Goal: Transaction & Acquisition: Purchase product/service

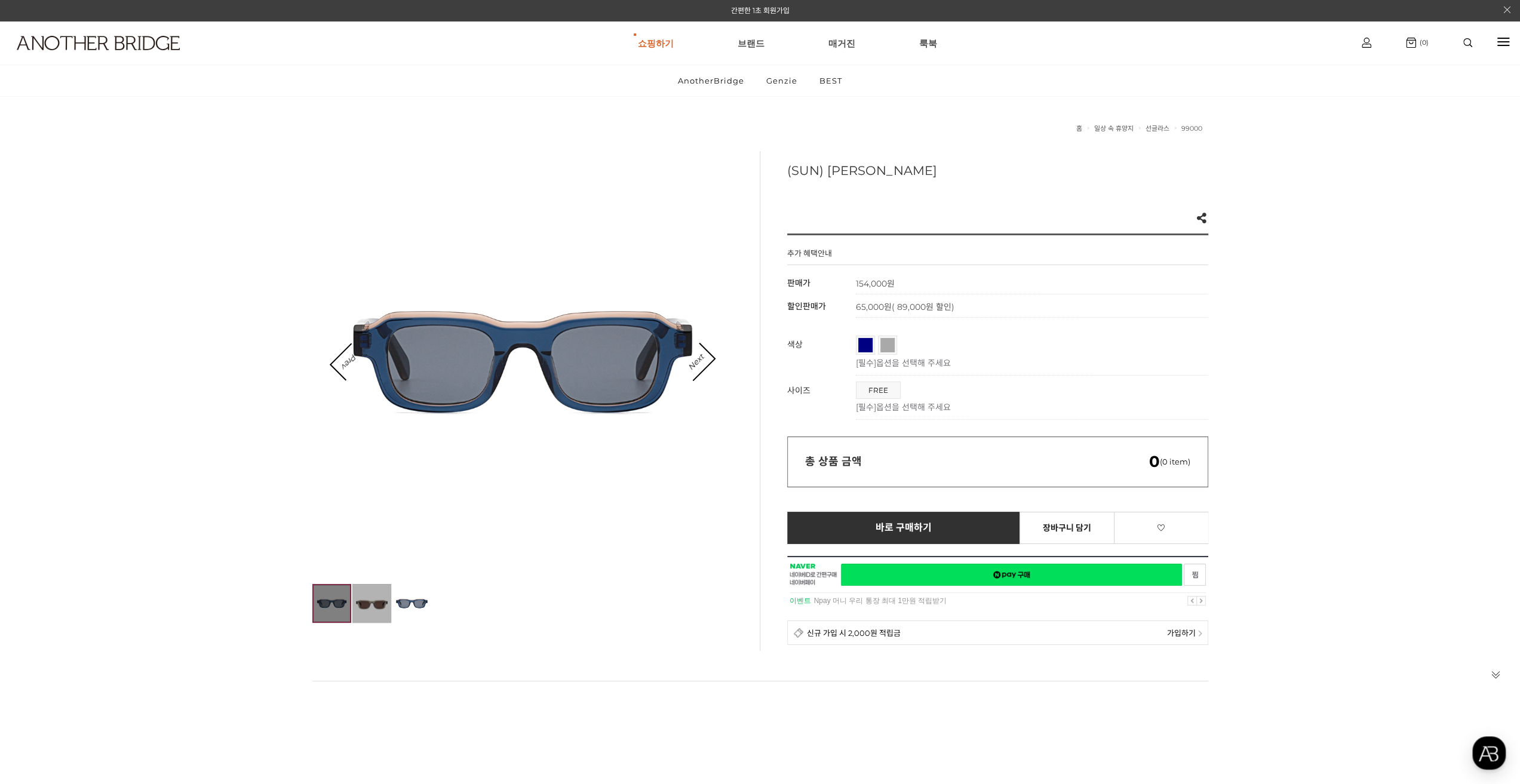
click at [377, 597] on img at bounding box center [371, 603] width 39 height 39
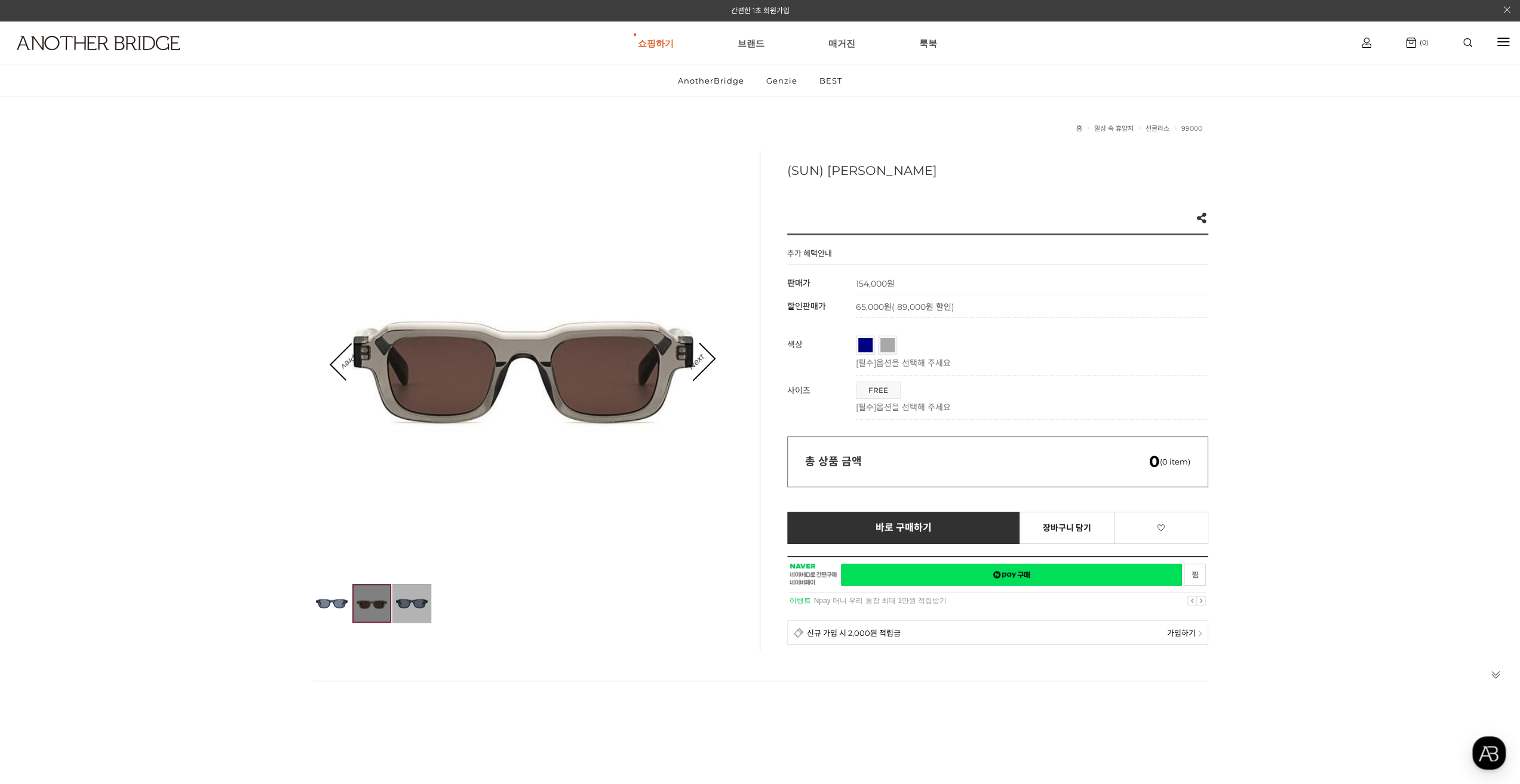
click at [420, 597] on img at bounding box center [411, 603] width 39 height 39
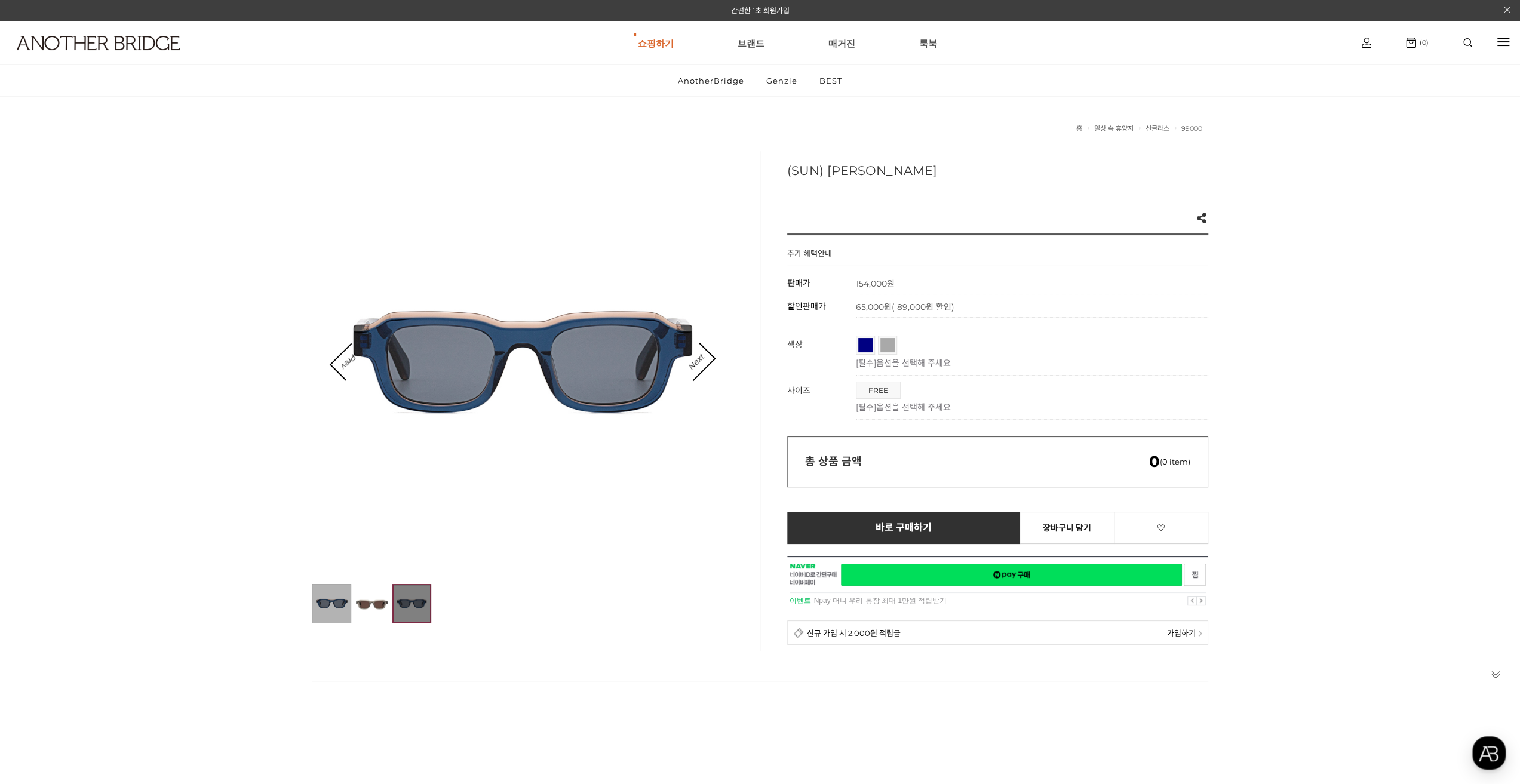
click at [348, 601] on img at bounding box center [331, 603] width 39 height 39
click at [894, 350] on li "그레이" at bounding box center [887, 345] width 19 height 19
click at [891, 349] on link "그레이" at bounding box center [887, 345] width 14 height 14
click at [881, 350] on link "그레이" at bounding box center [887, 345] width 14 height 14
click at [866, 348] on link "네이비" at bounding box center [865, 345] width 14 height 14
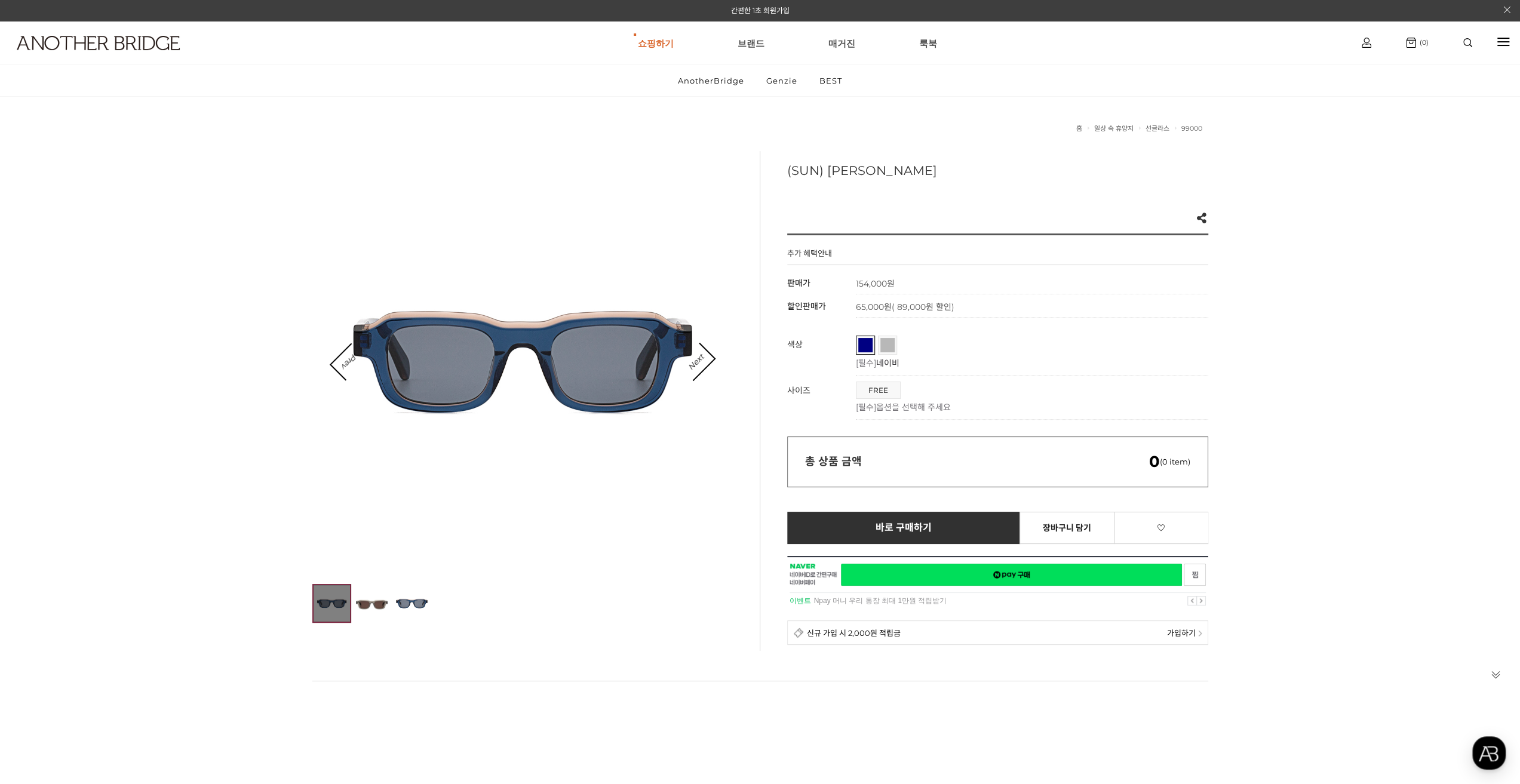
click at [881, 345] on span "그레이" at bounding box center [902, 342] width 44 height 7
click at [862, 348] on link "네이비" at bounding box center [865, 345] width 14 height 14
click at [422, 597] on img at bounding box center [411, 603] width 39 height 39
click at [382, 594] on img at bounding box center [371, 603] width 39 height 39
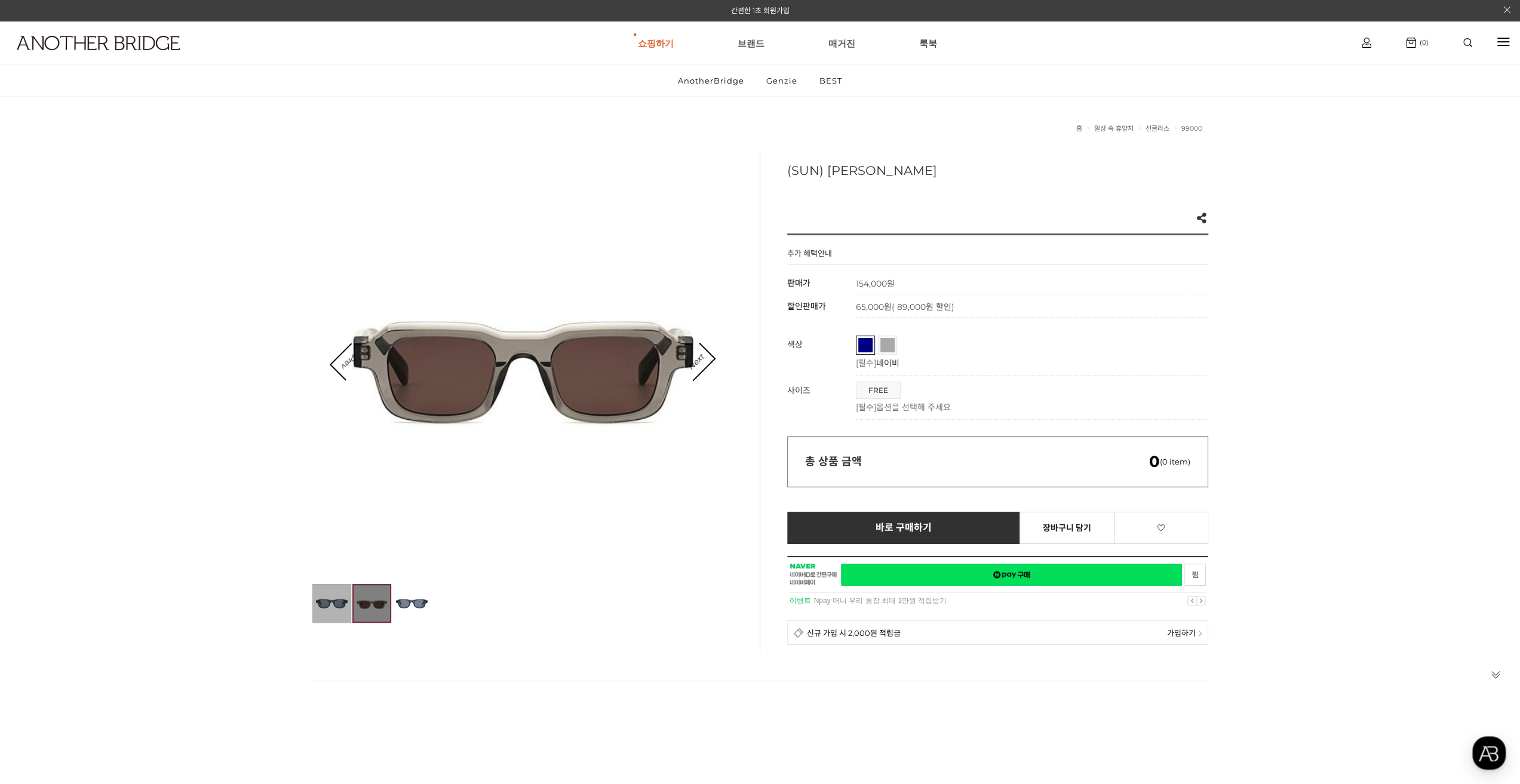
click at [324, 601] on img at bounding box center [331, 603] width 39 height 39
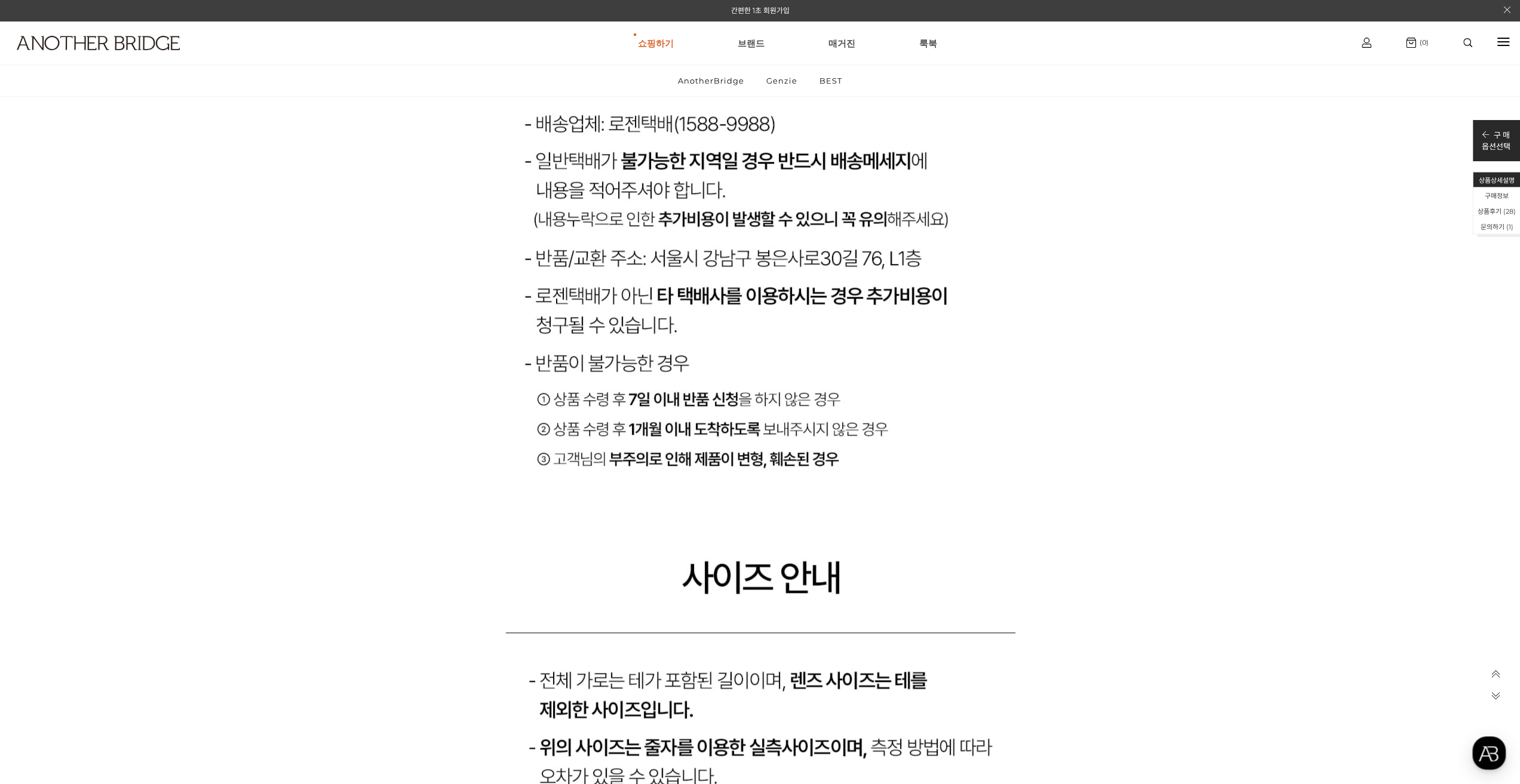
scroll to position [33293, 0]
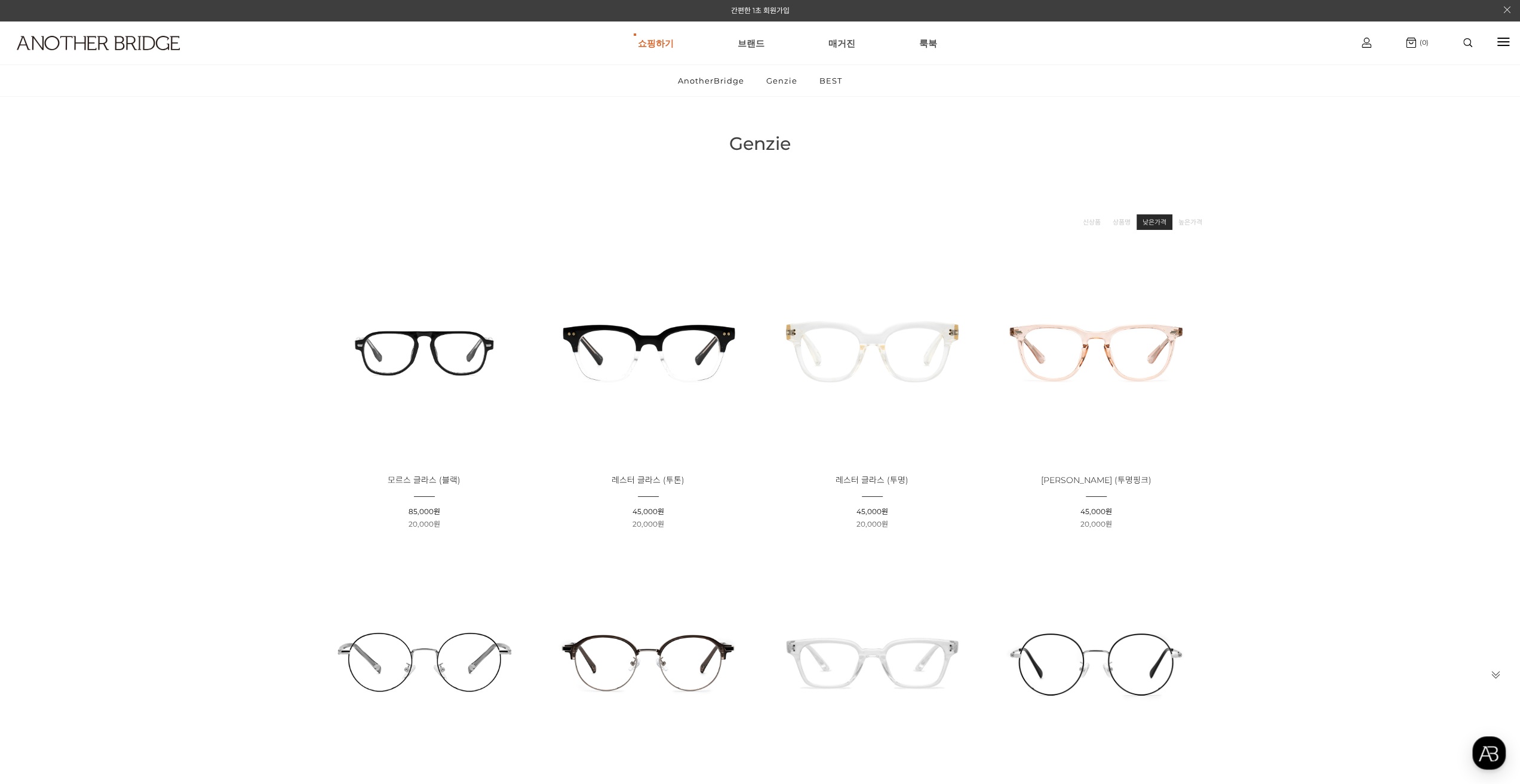
click at [1150, 222] on link "낮은가격" at bounding box center [1154, 222] width 24 height 12
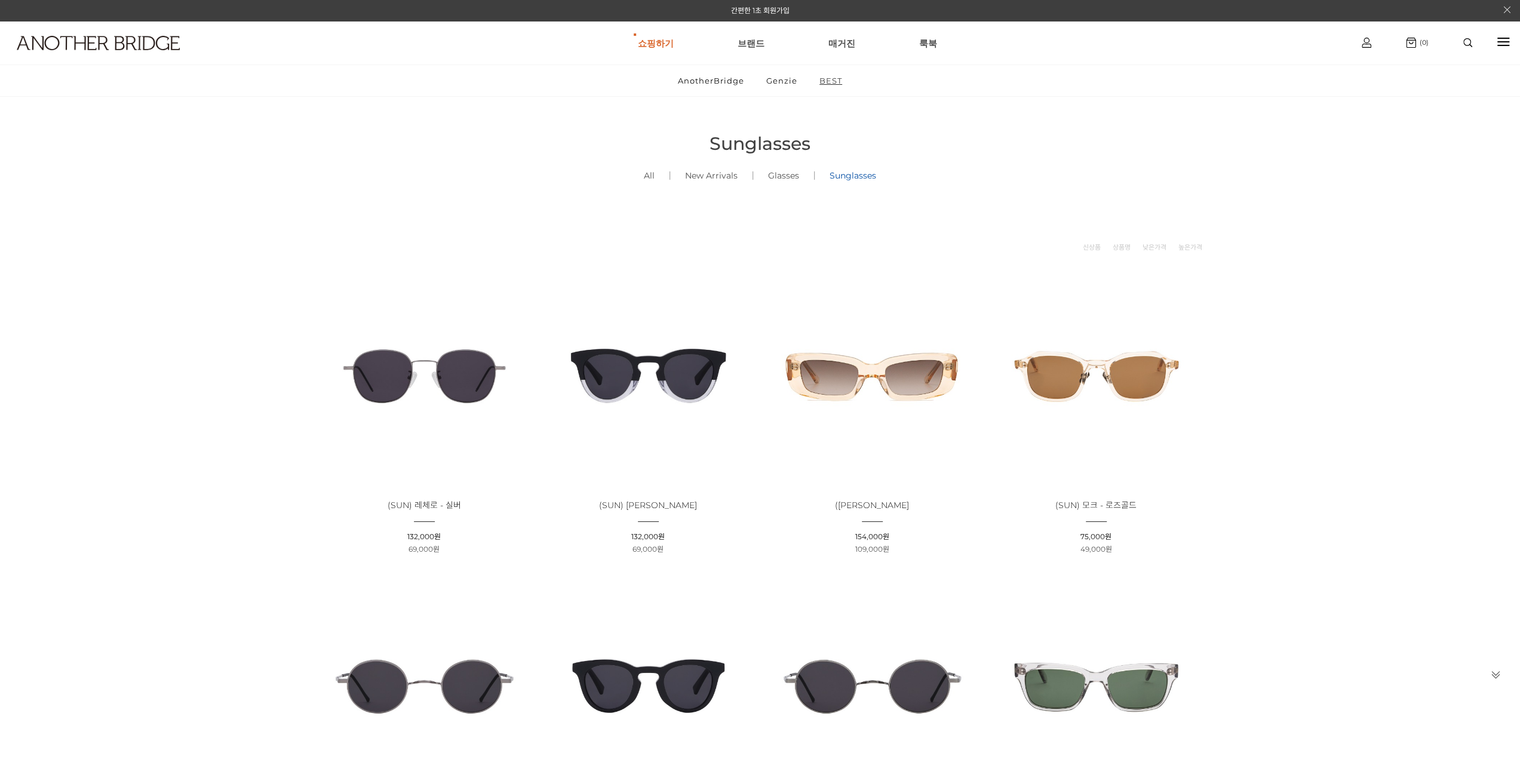
click at [829, 80] on link "BEST" at bounding box center [831, 81] width 43 height 31
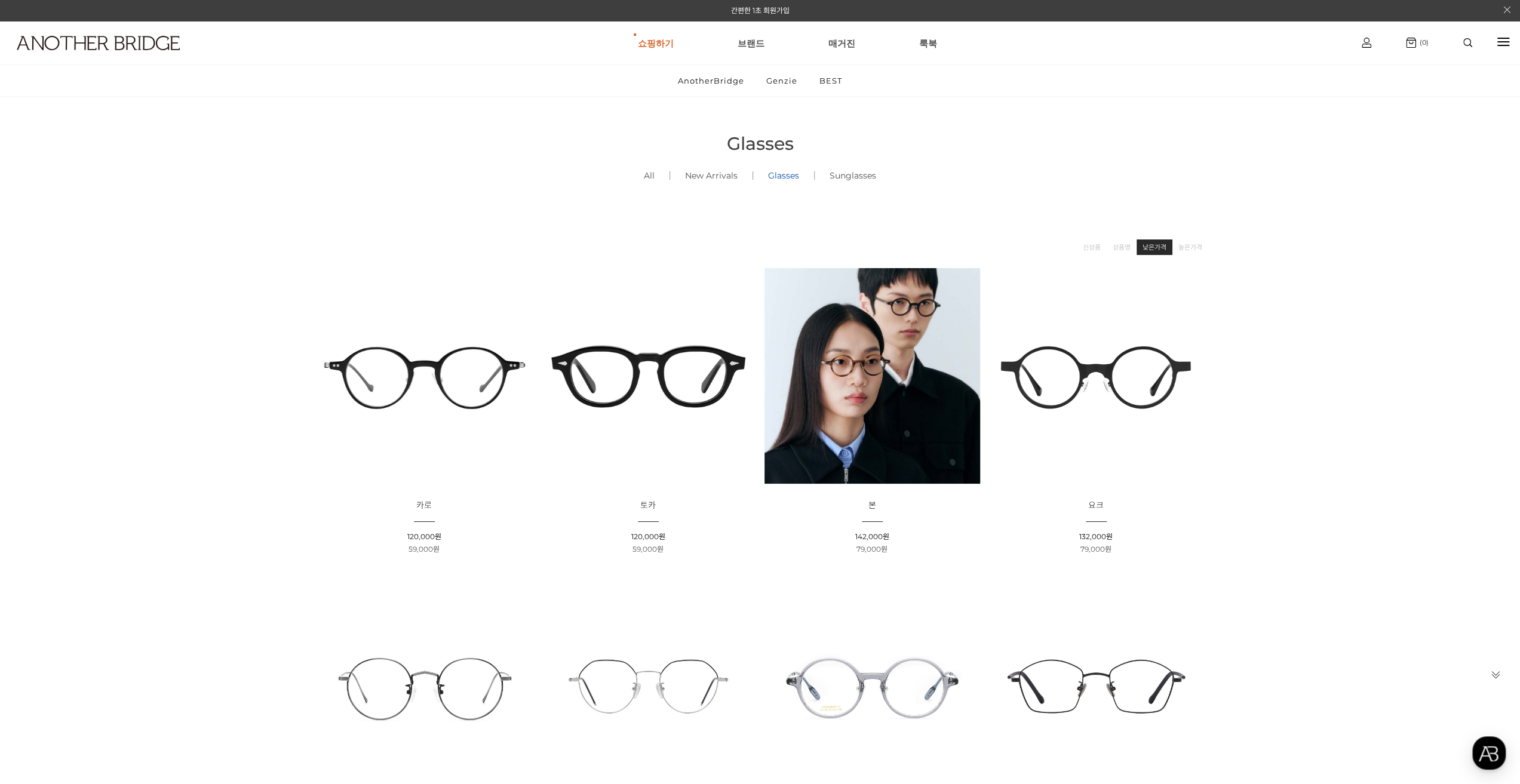
click at [1152, 248] on link "낮은가격" at bounding box center [1154, 247] width 24 height 12
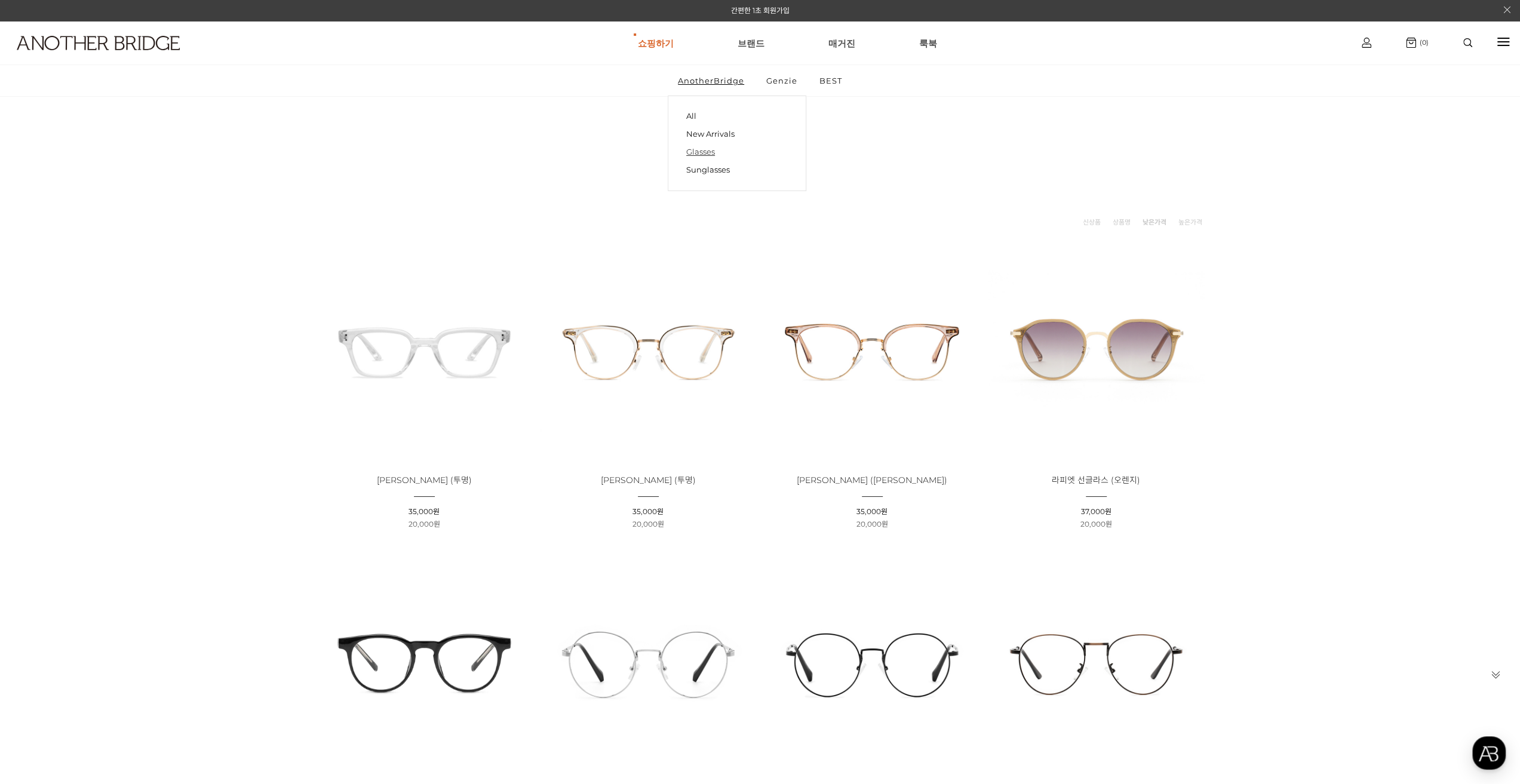
click at [712, 147] on link "Glasses" at bounding box center [737, 152] width 102 height 18
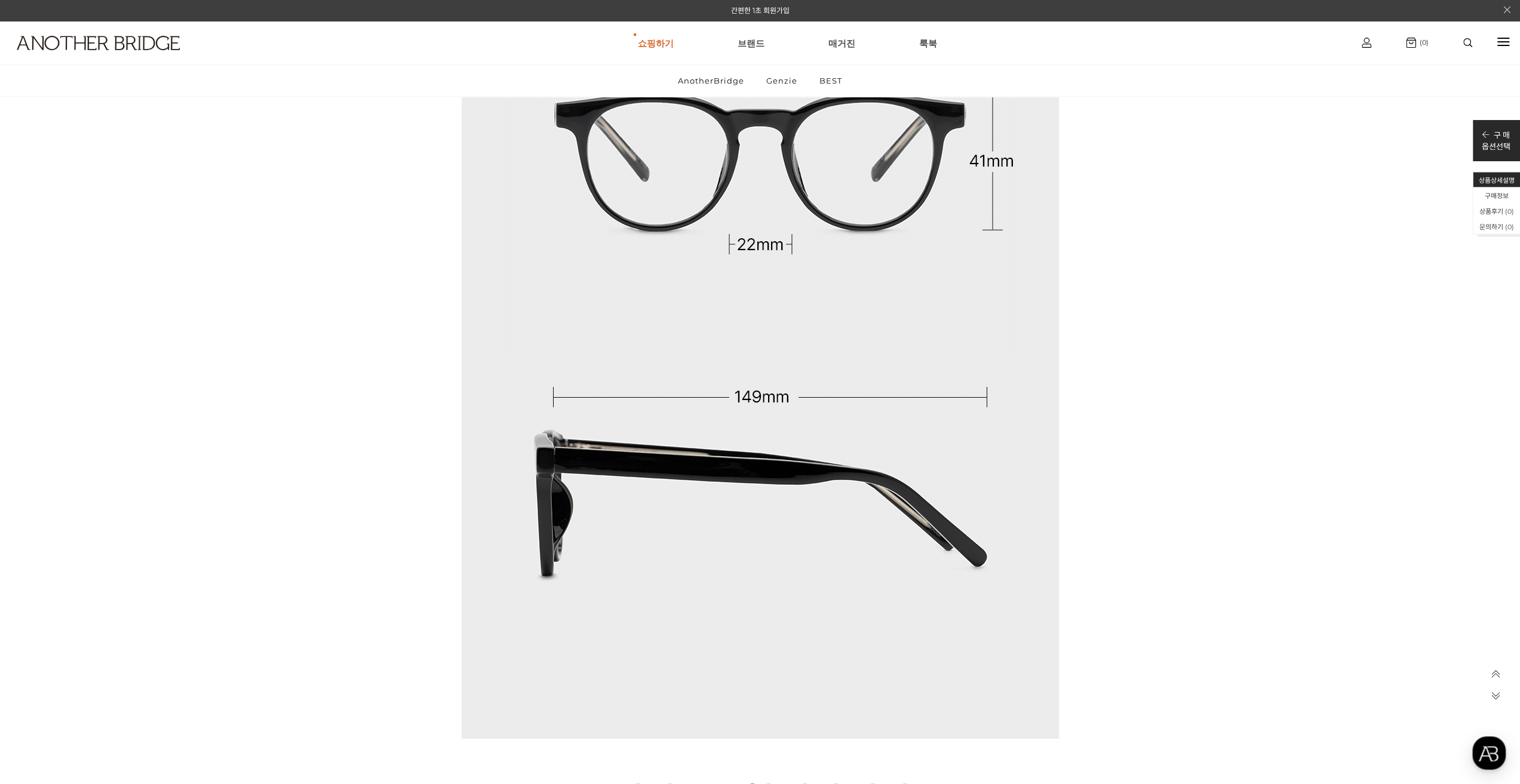
scroll to position [14977, 0]
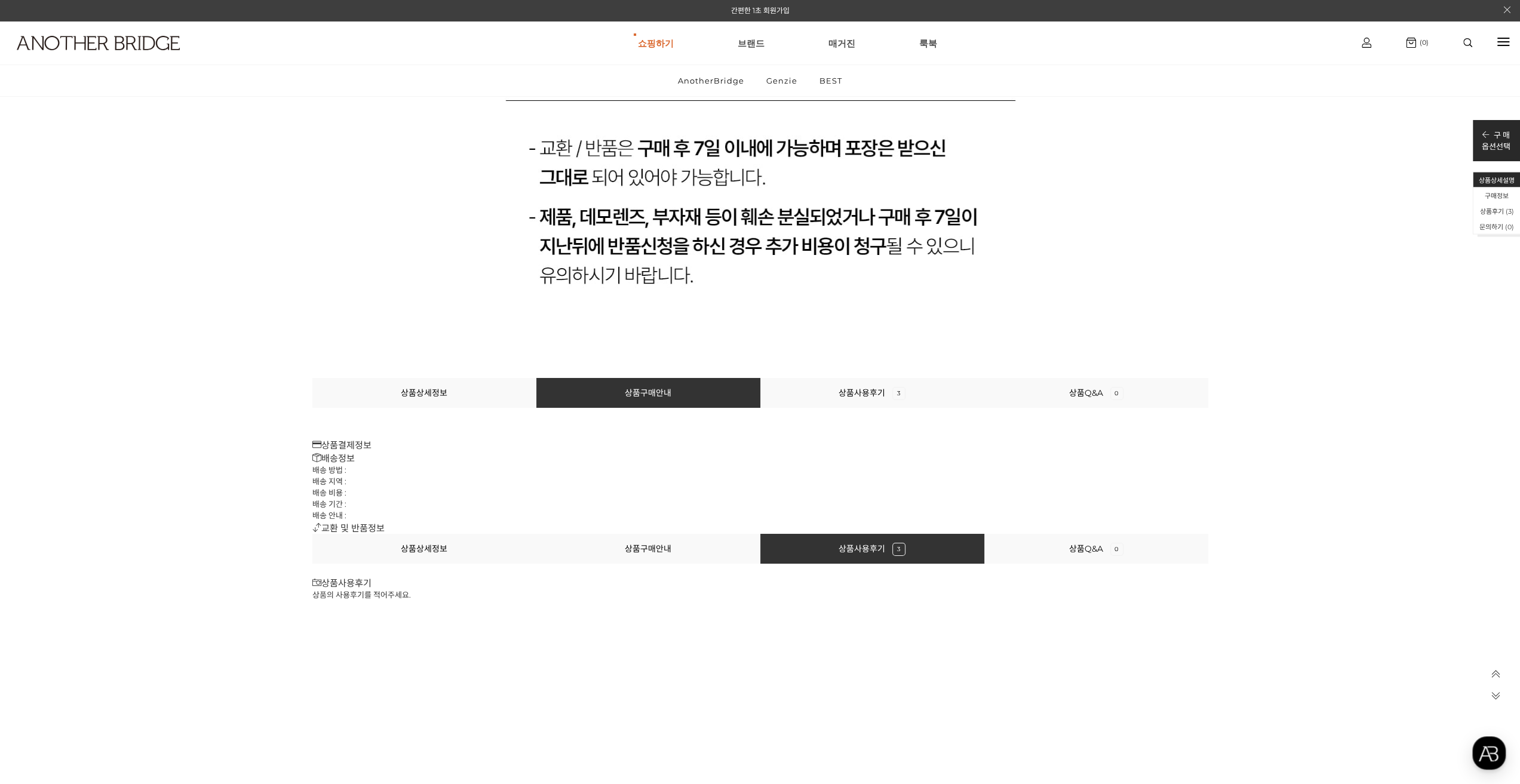
scroll to position [13268, 0]
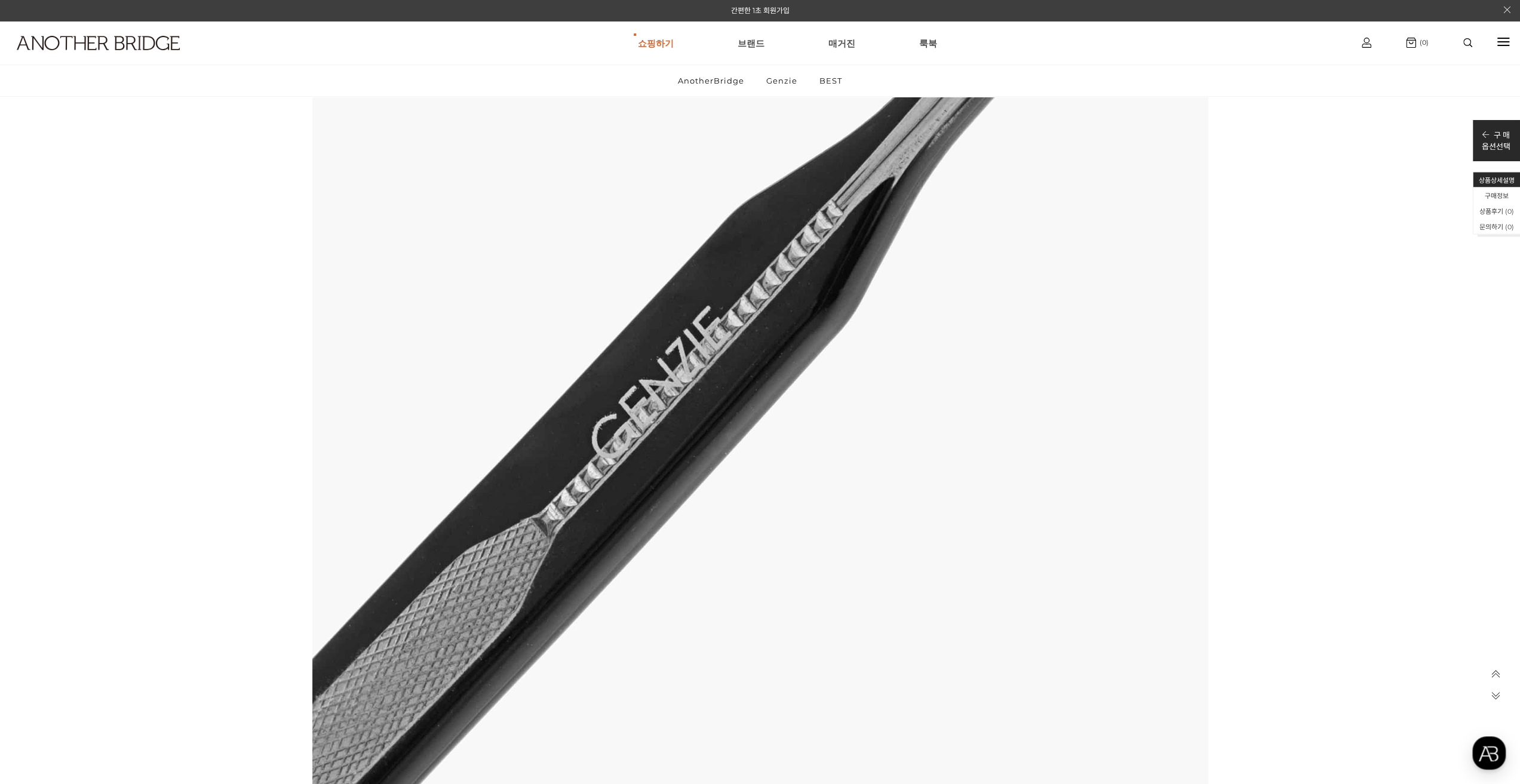
scroll to position [5604, 0]
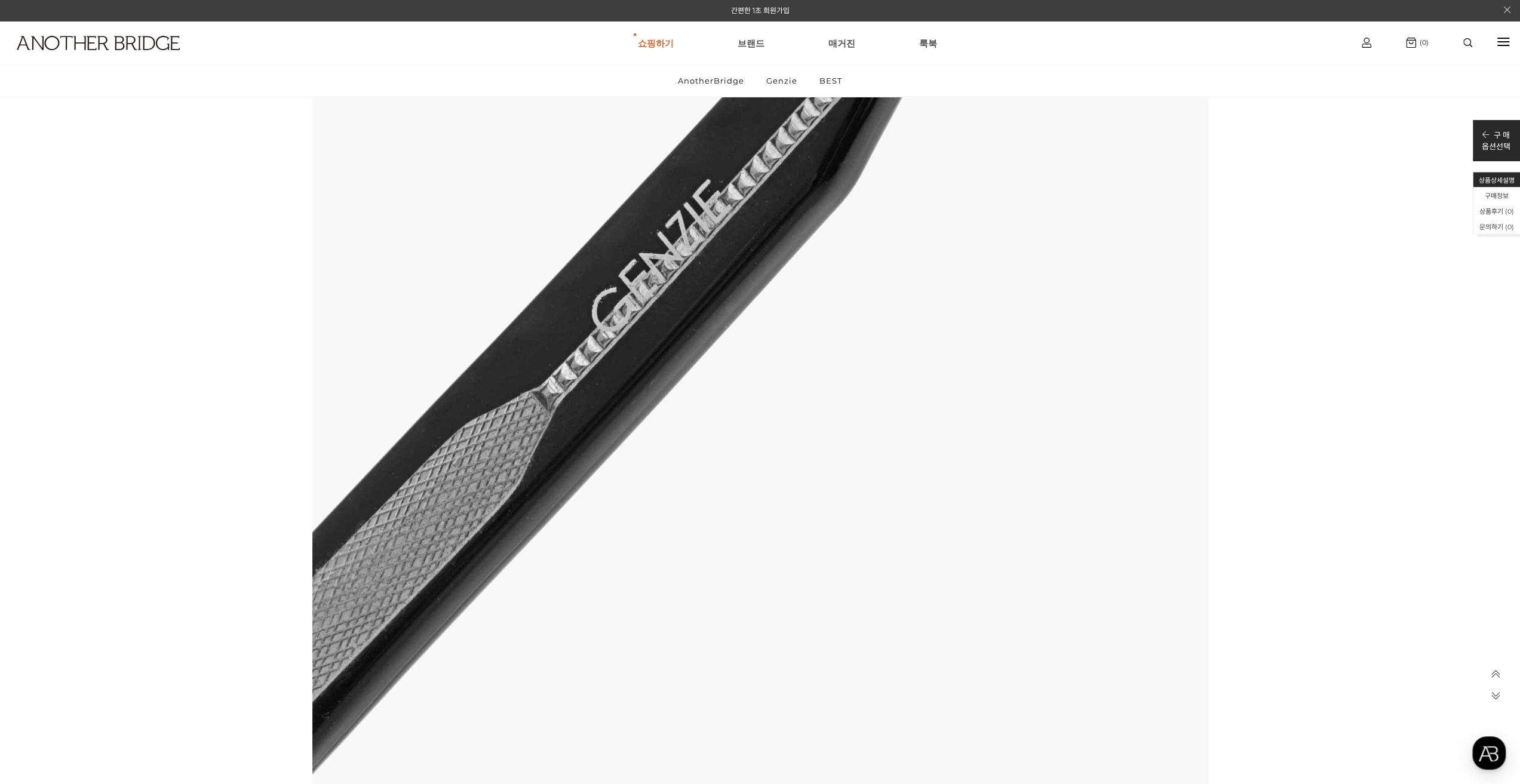
drag, startPoint x: 1245, startPoint y: 310, endPoint x: 1248, endPoint y: 321, distance: 11.4
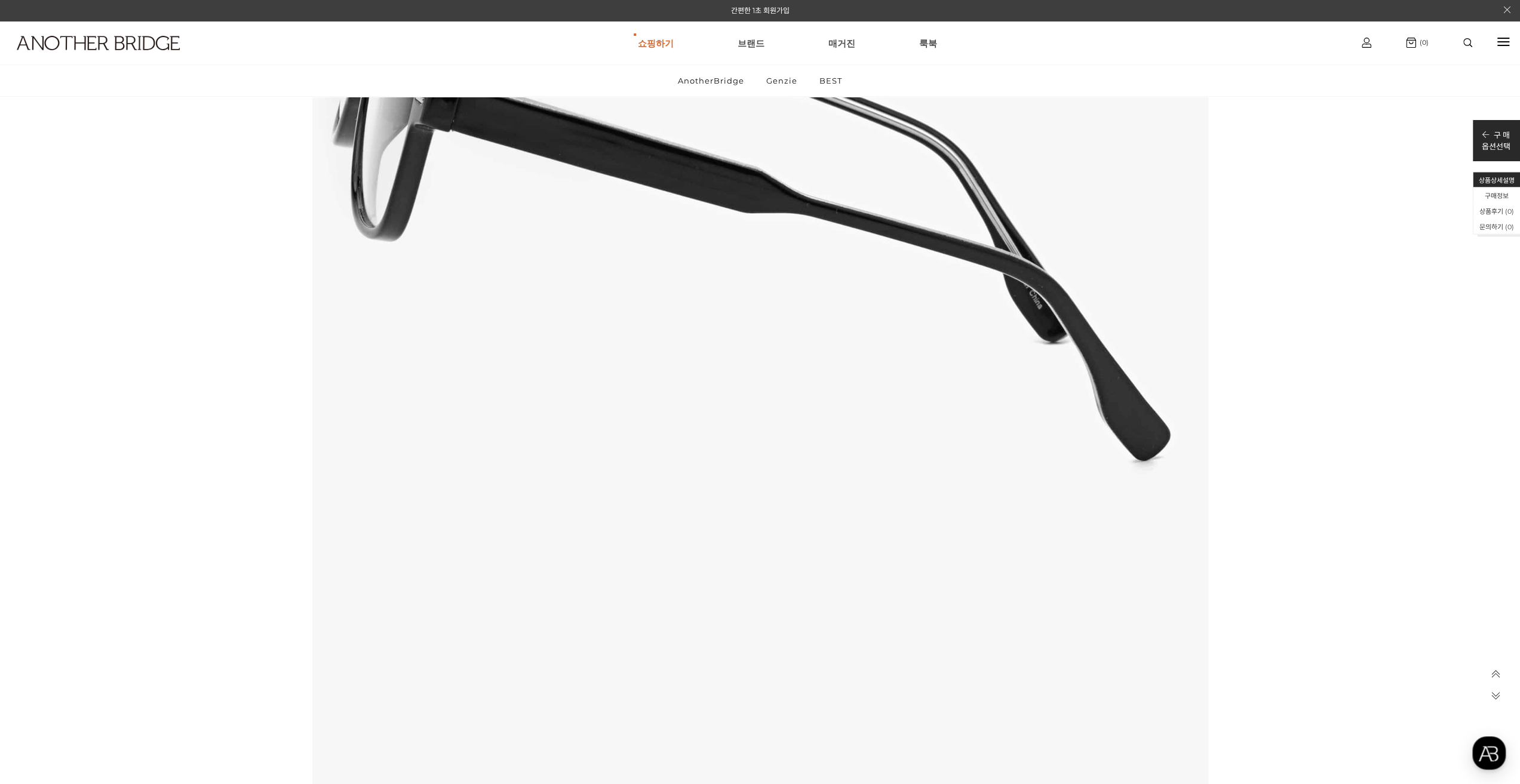
scroll to position [9103, 0]
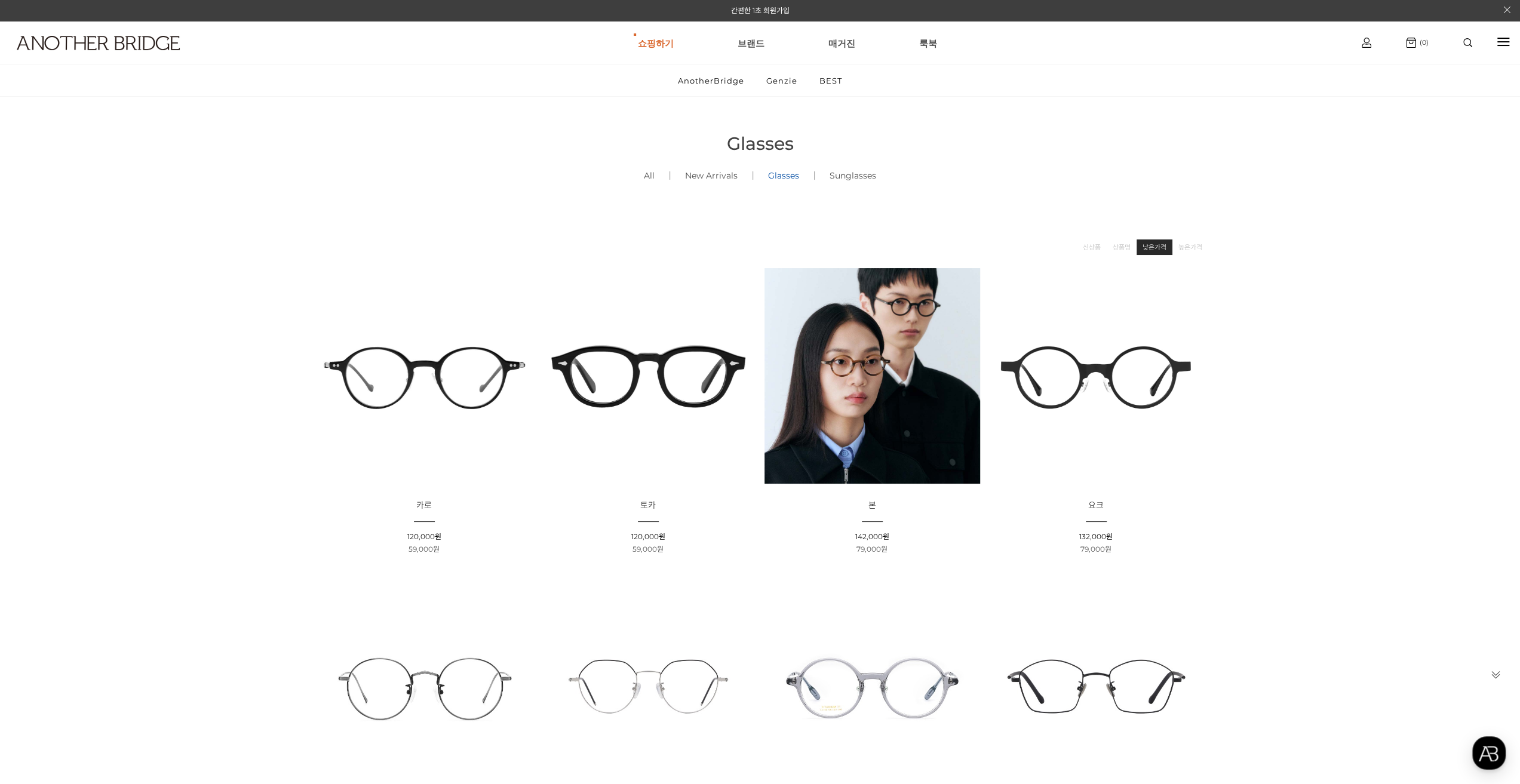
click at [1150, 246] on link "낮은가격" at bounding box center [1154, 247] width 24 height 12
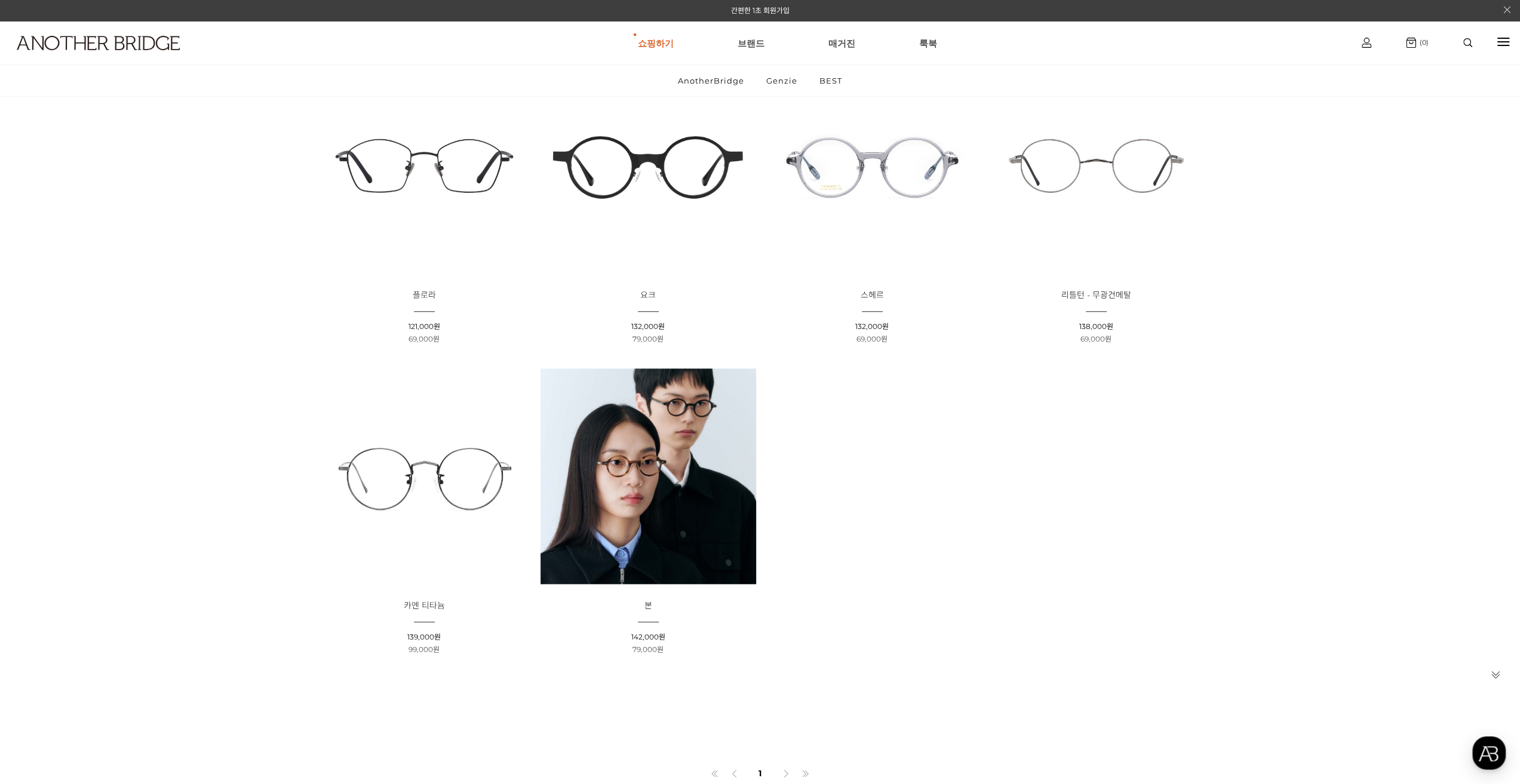
scroll to position [1075, 0]
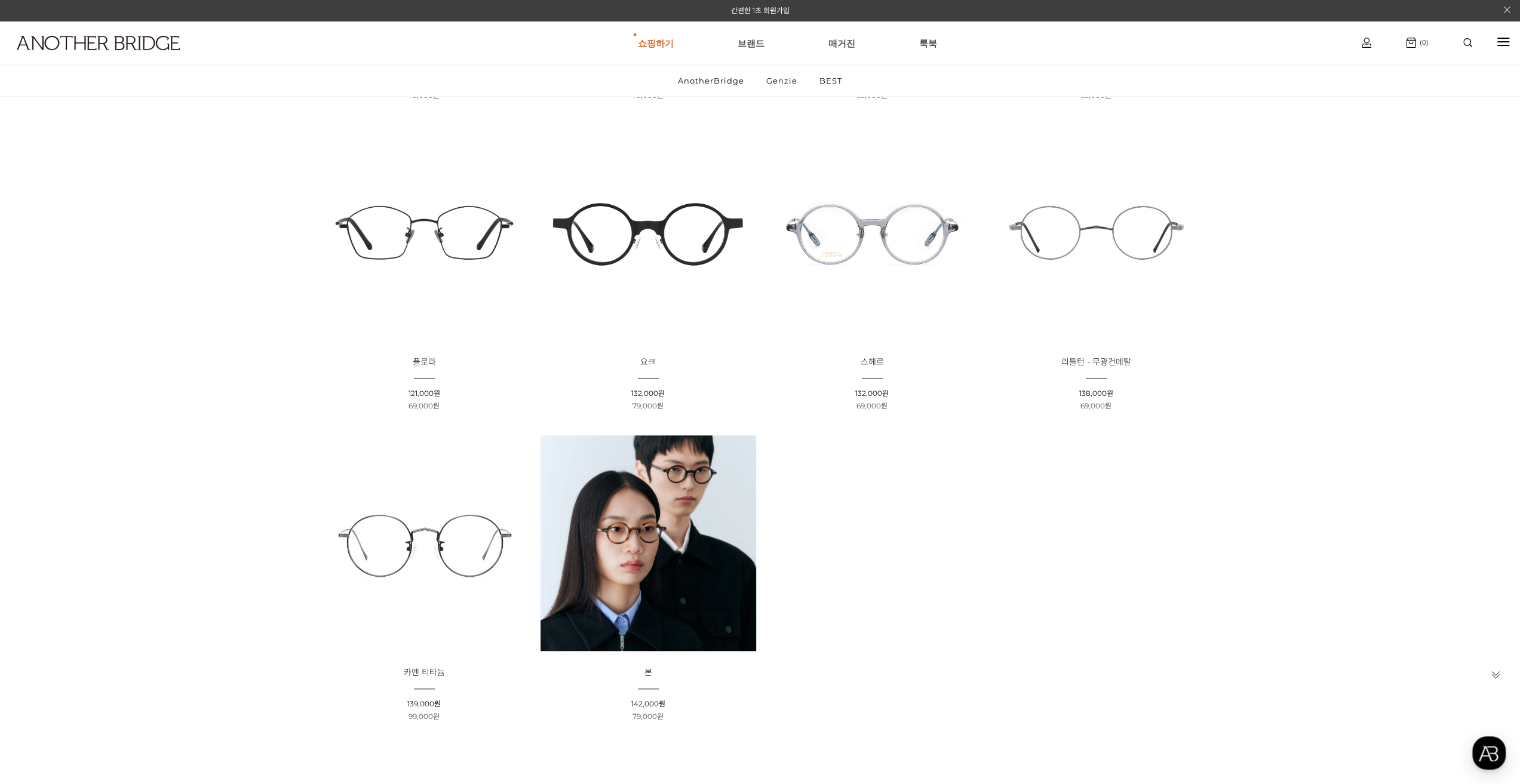
click at [900, 273] on img at bounding box center [872, 233] width 216 height 216
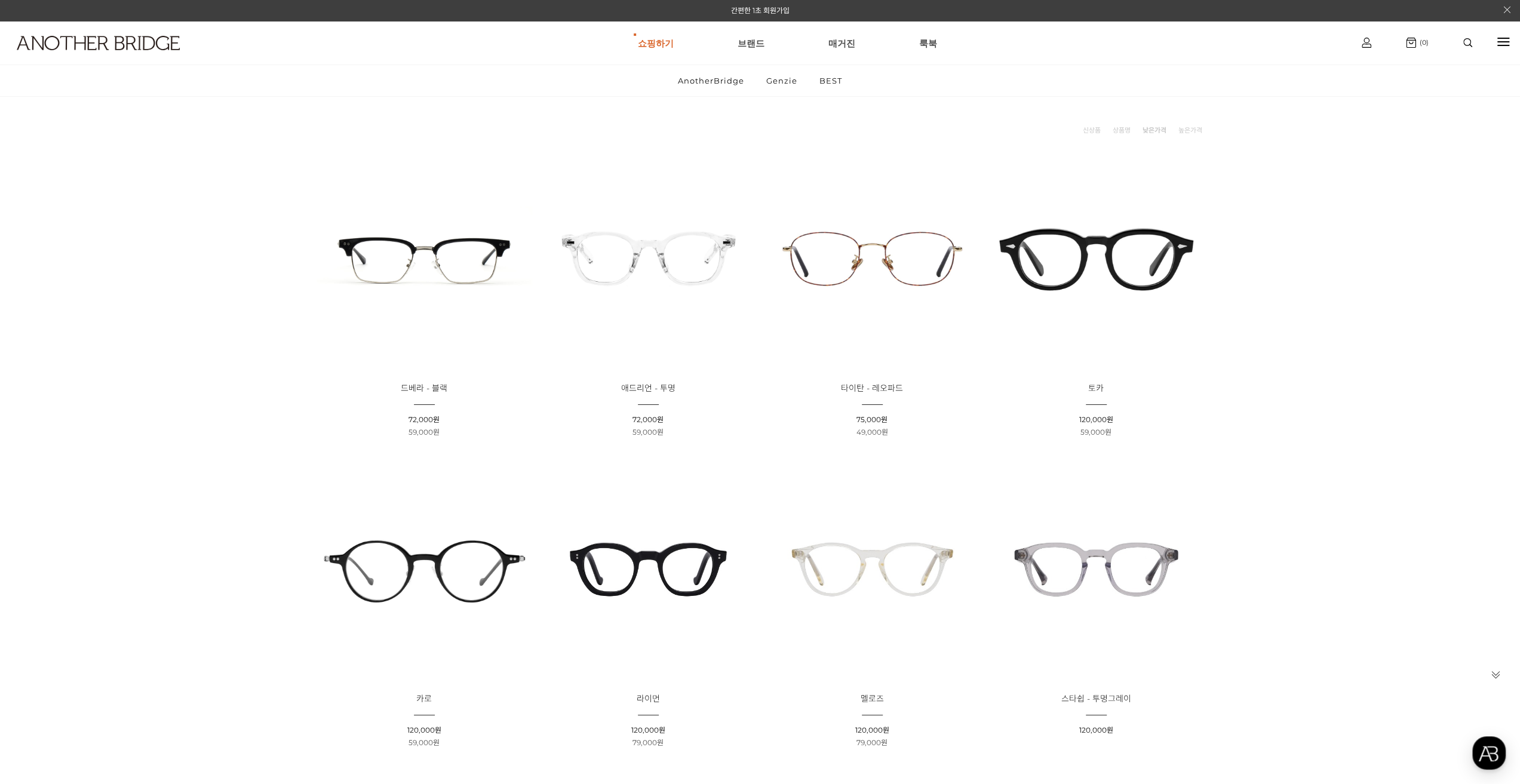
scroll to position [119, 0]
click at [1147, 126] on link "낮은가격" at bounding box center [1154, 127] width 24 height 12
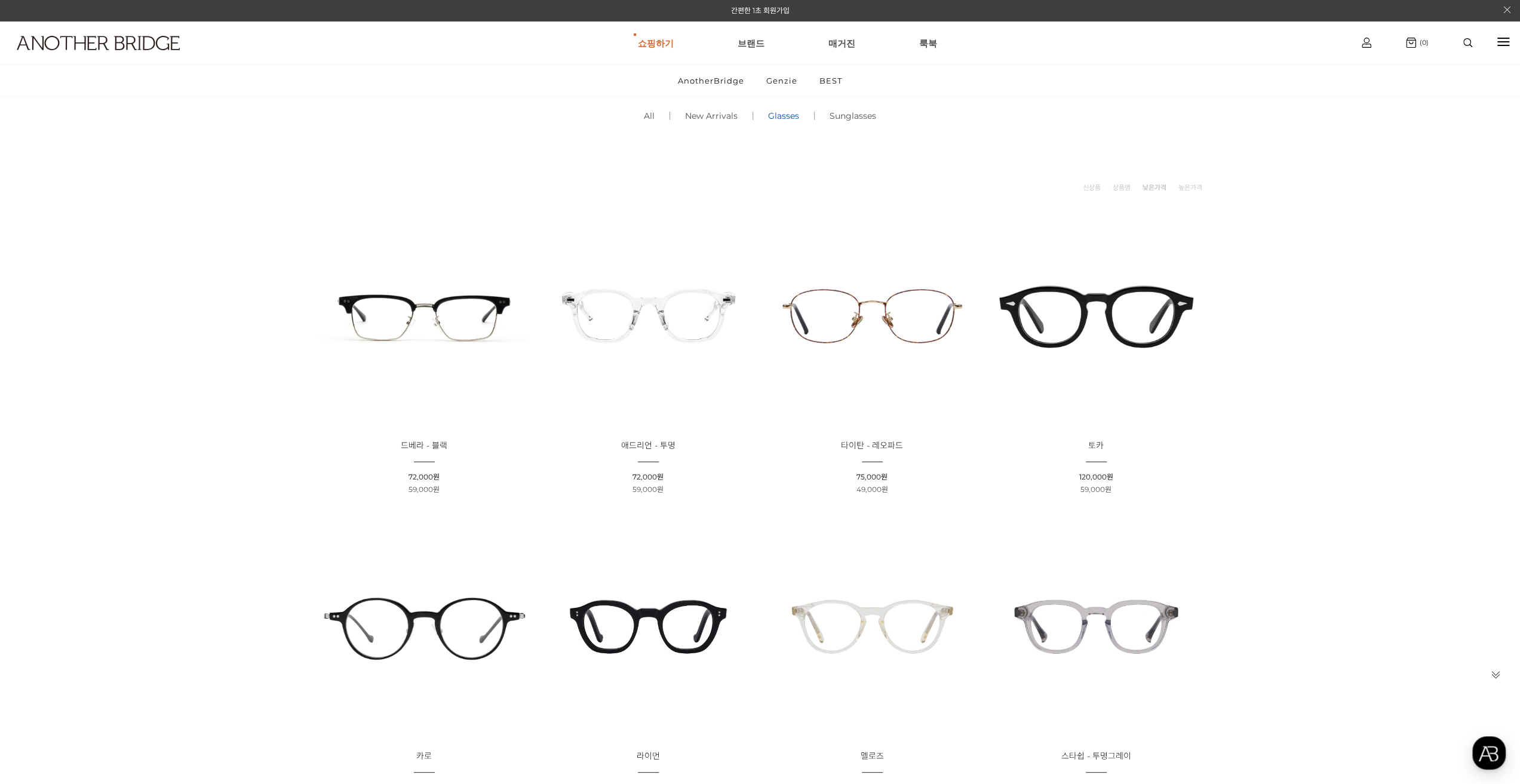
scroll to position [0, 0]
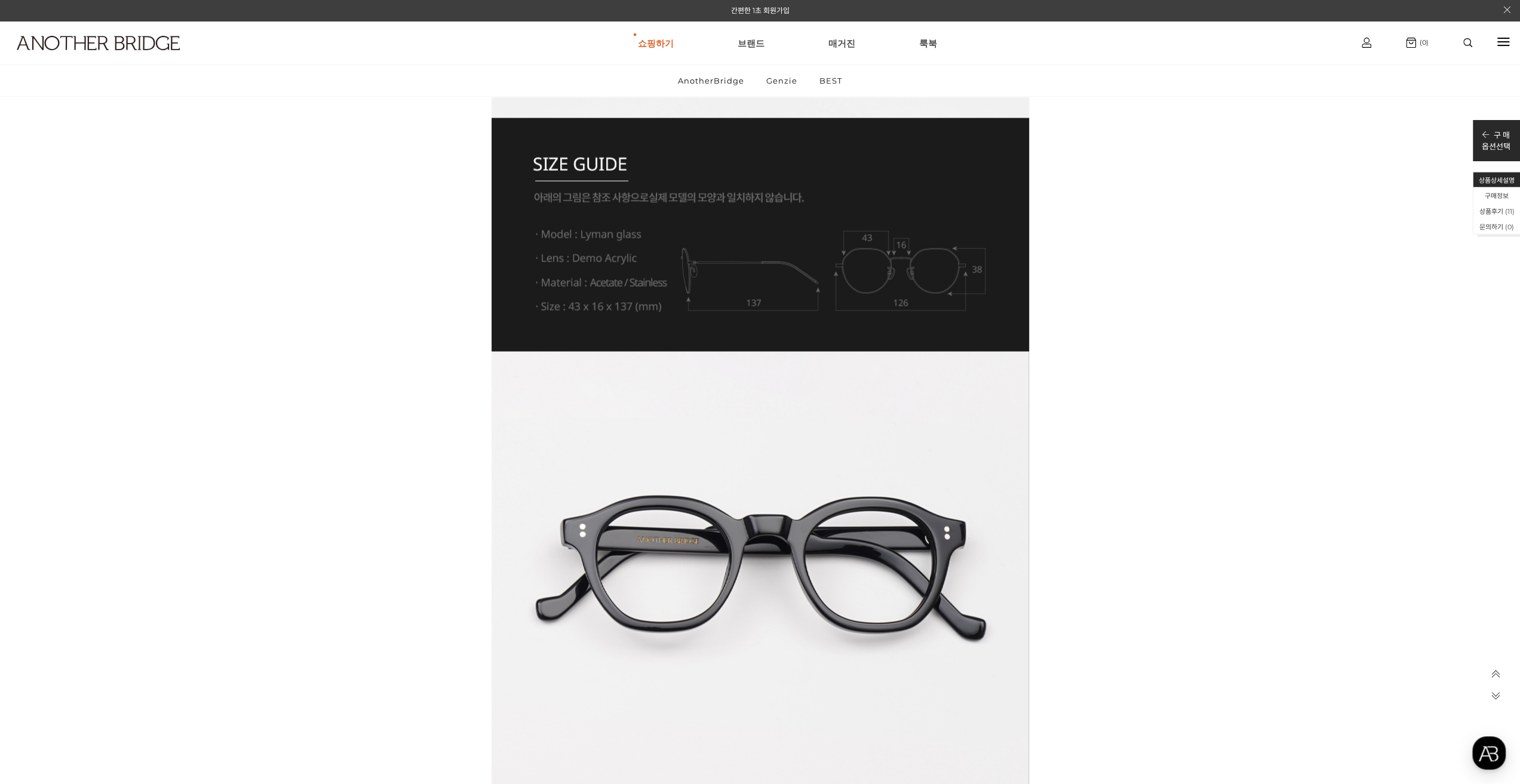
scroll to position [2090, 0]
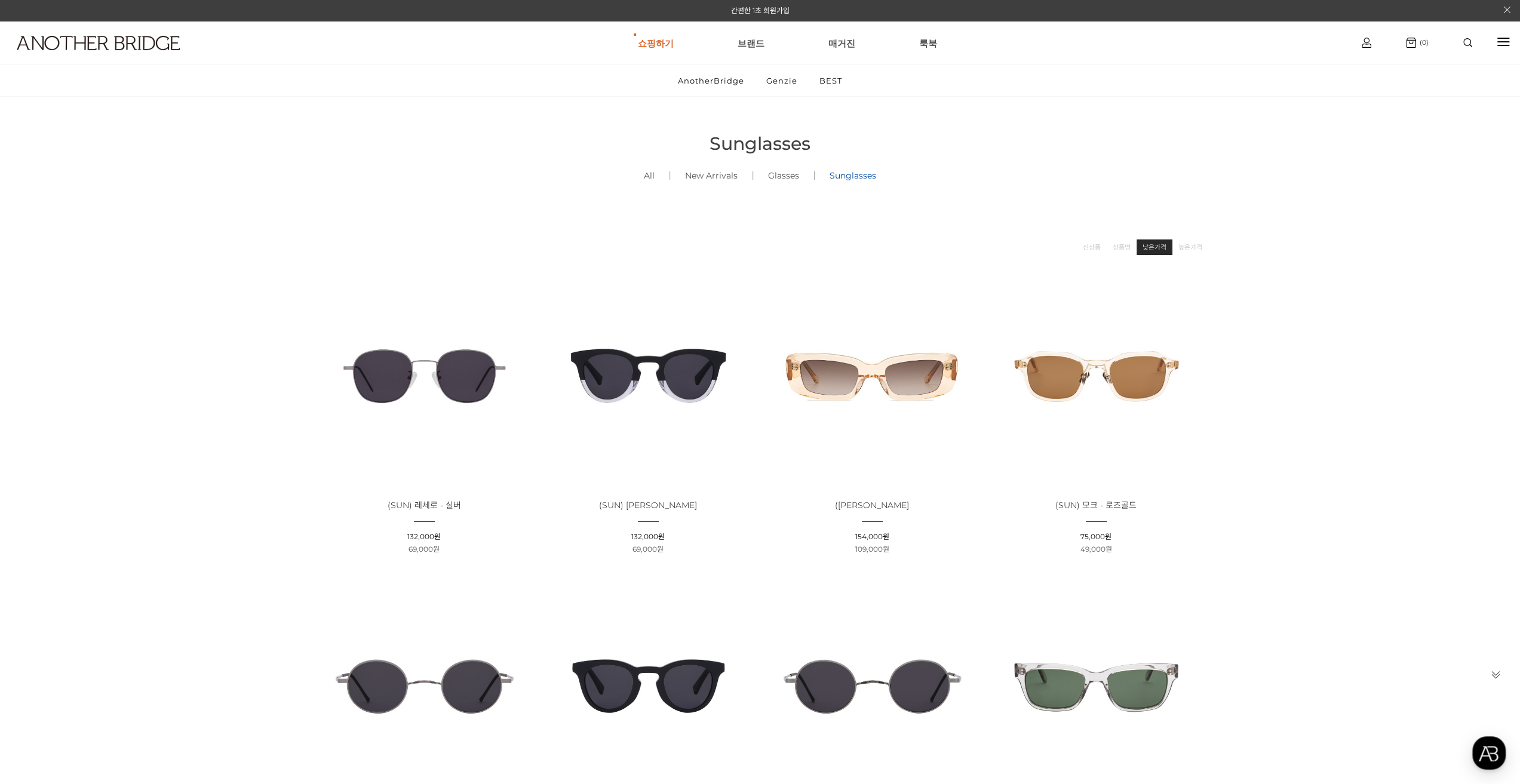
click at [1160, 247] on link "낮은가격" at bounding box center [1154, 247] width 24 height 12
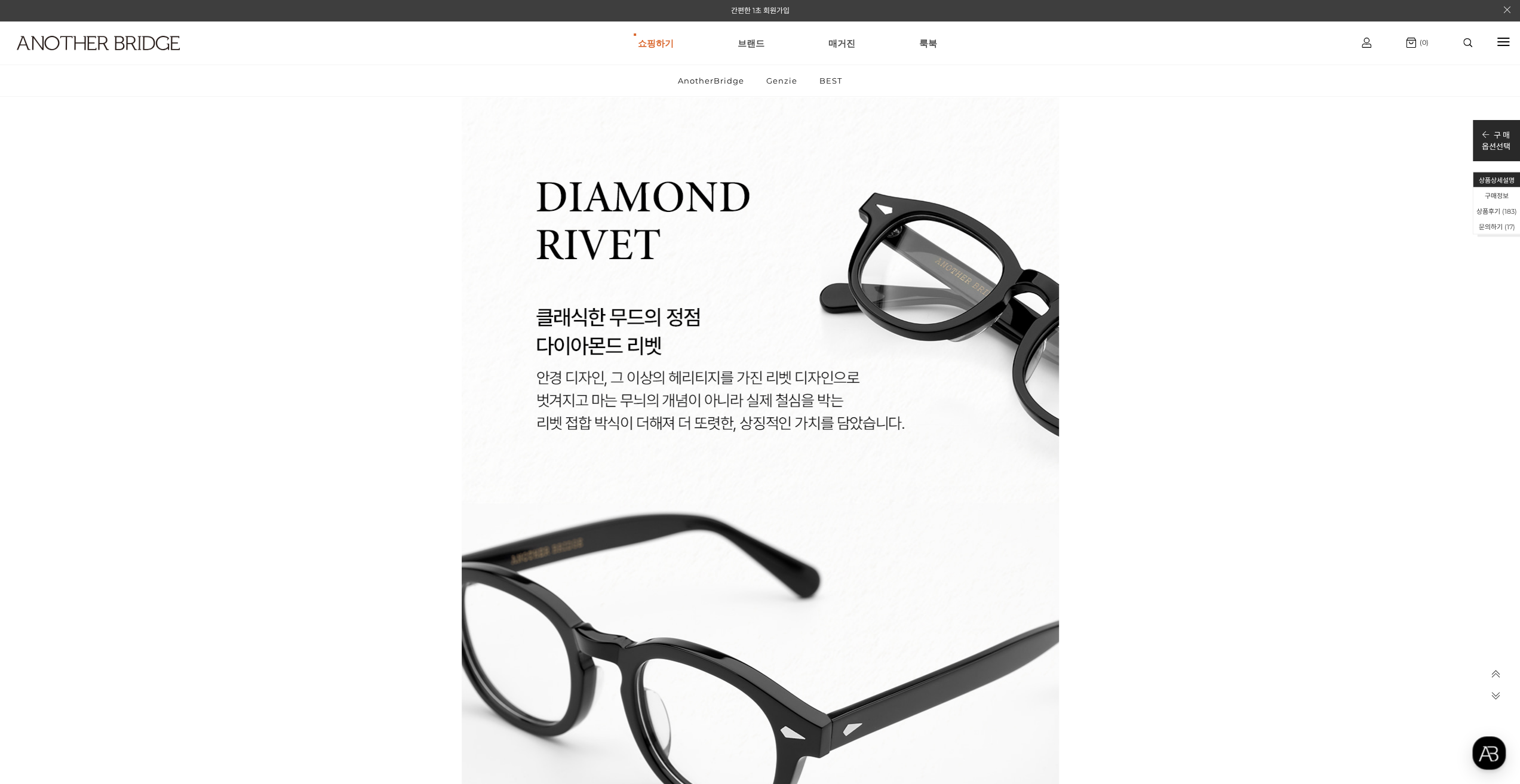
scroll to position [13197, 0]
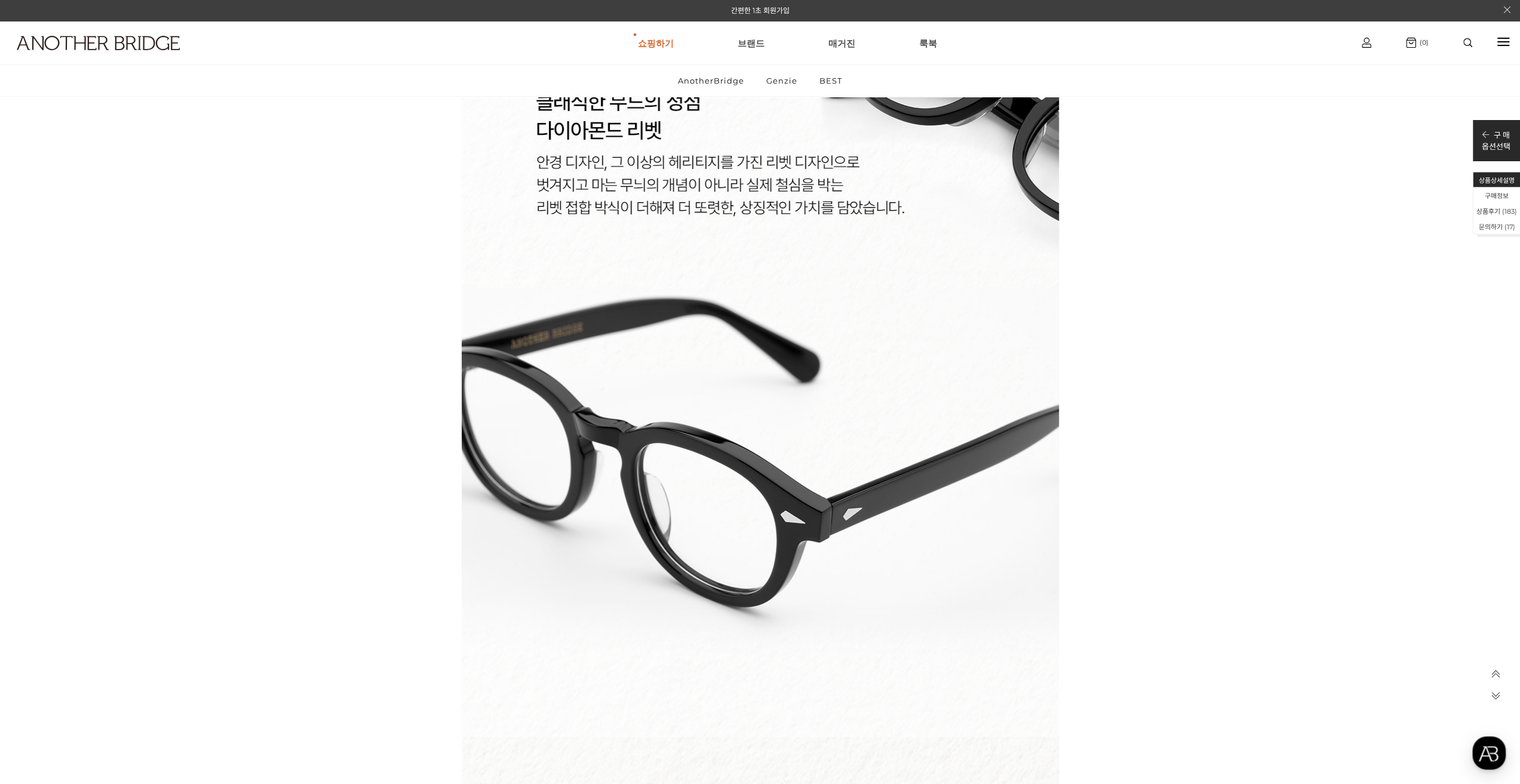
drag, startPoint x: 1131, startPoint y: 443, endPoint x: 1130, endPoint y: 423, distance: 20.0
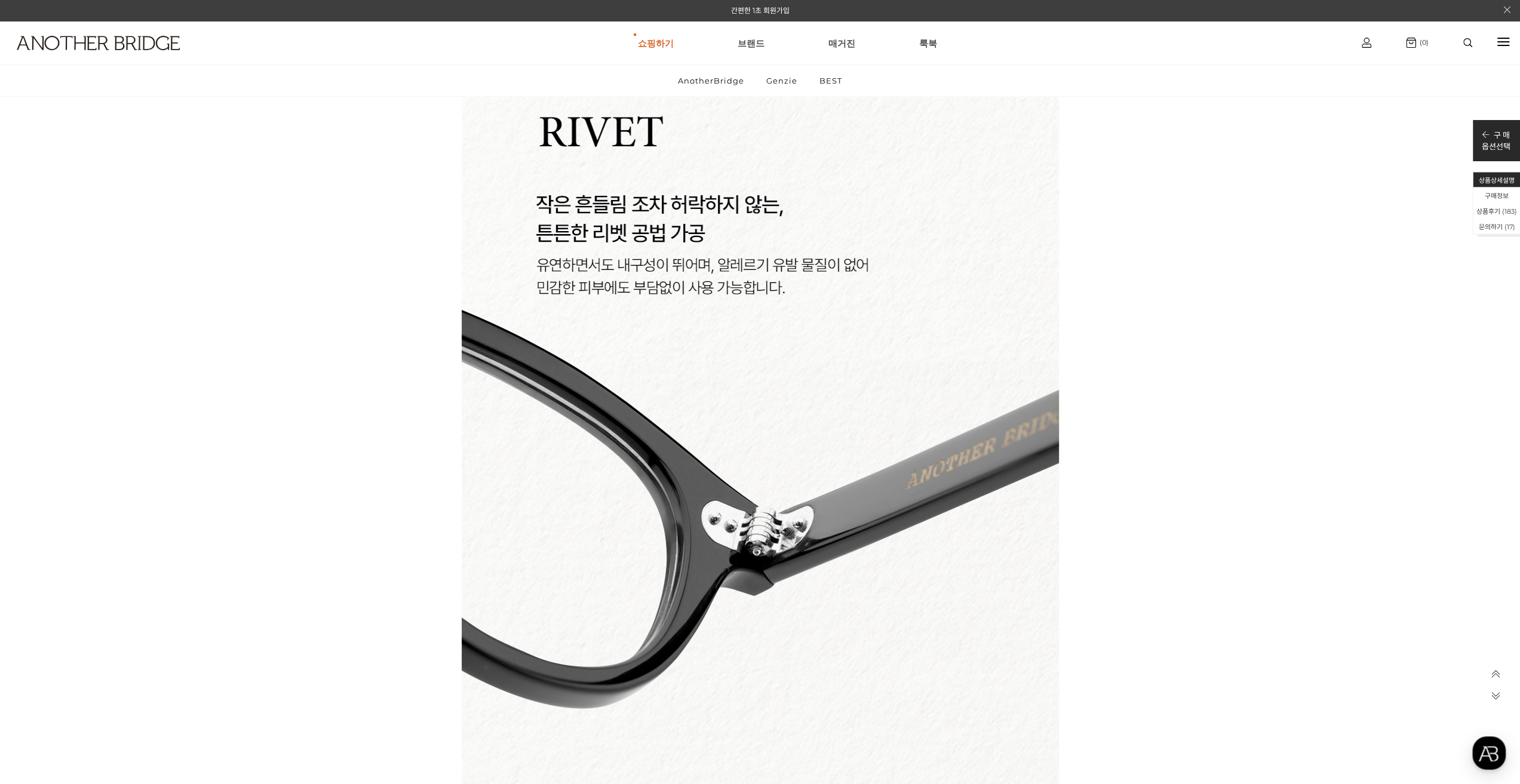
drag, startPoint x: 1166, startPoint y: 196, endPoint x: 1123, endPoint y: 368, distance: 177.3
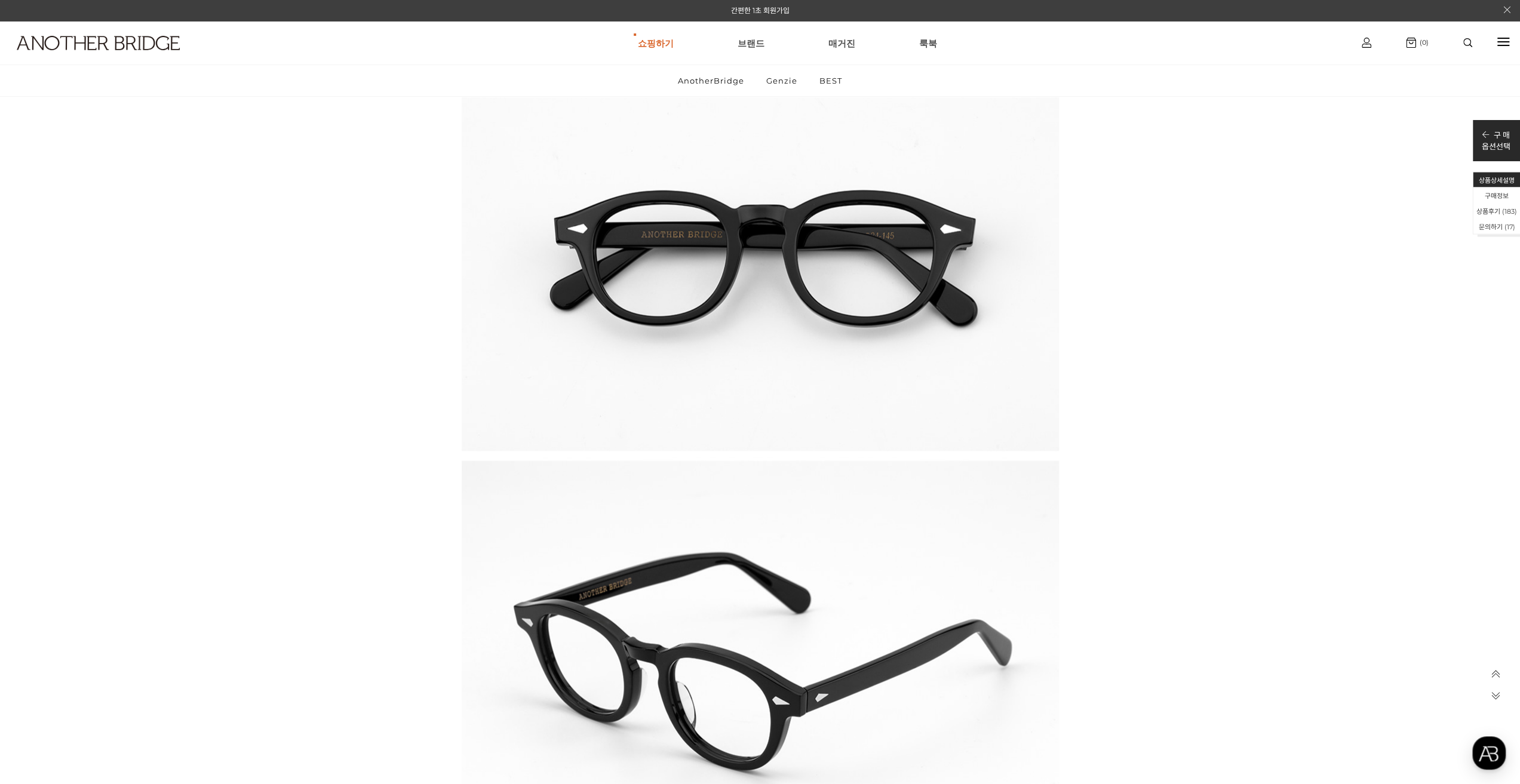
scroll to position [20152, 0]
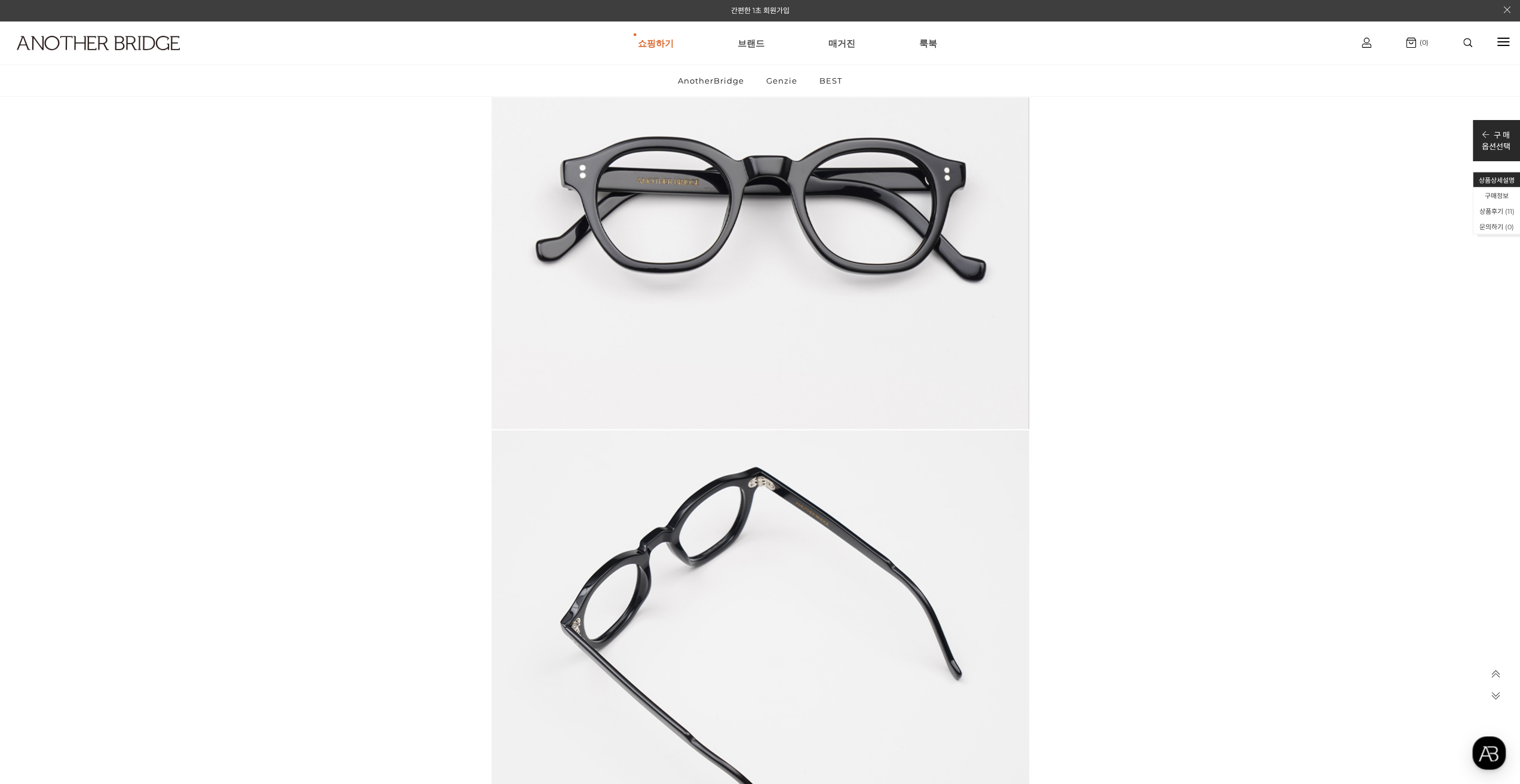
scroll to position [2388, 0]
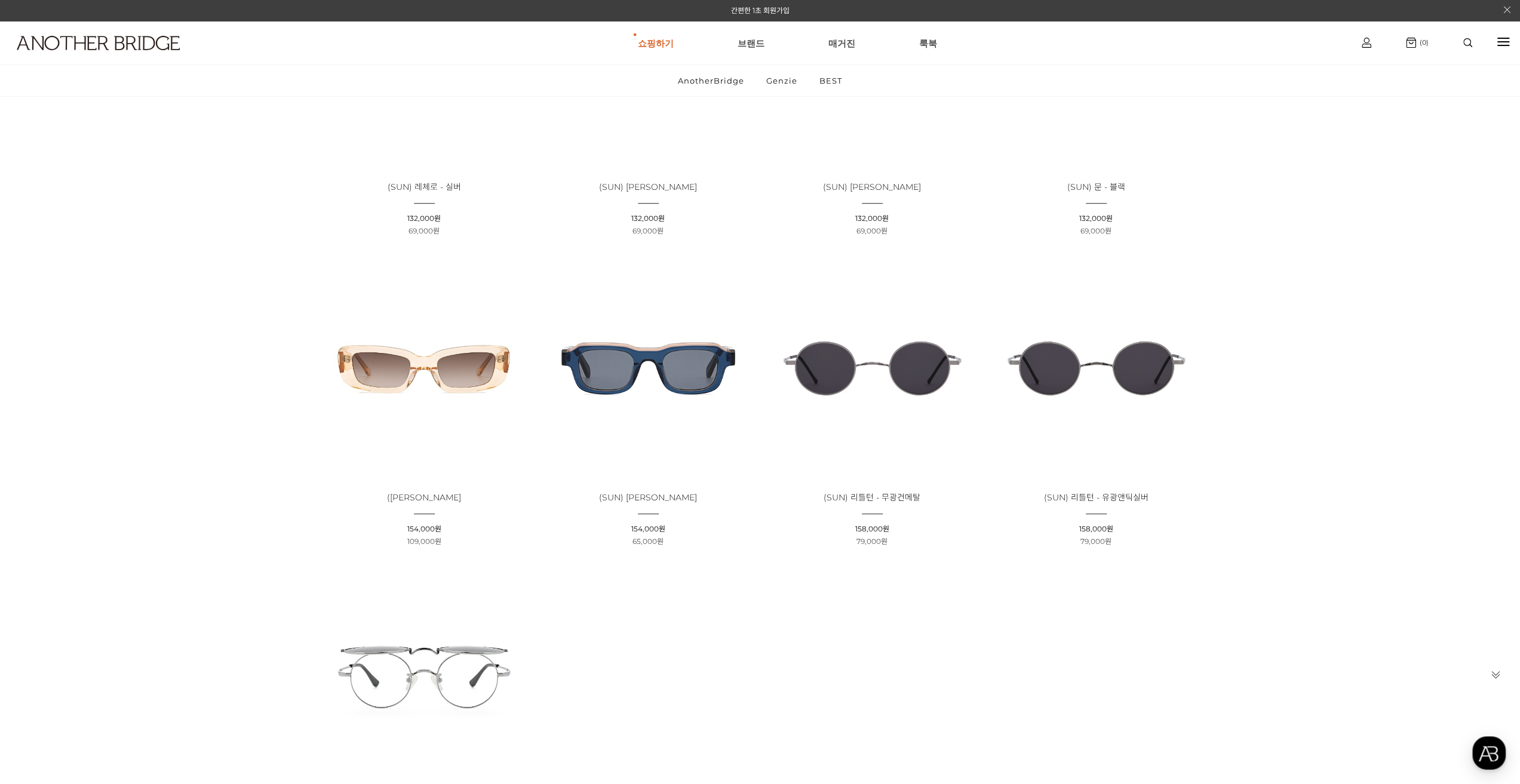
scroll to position [538, 0]
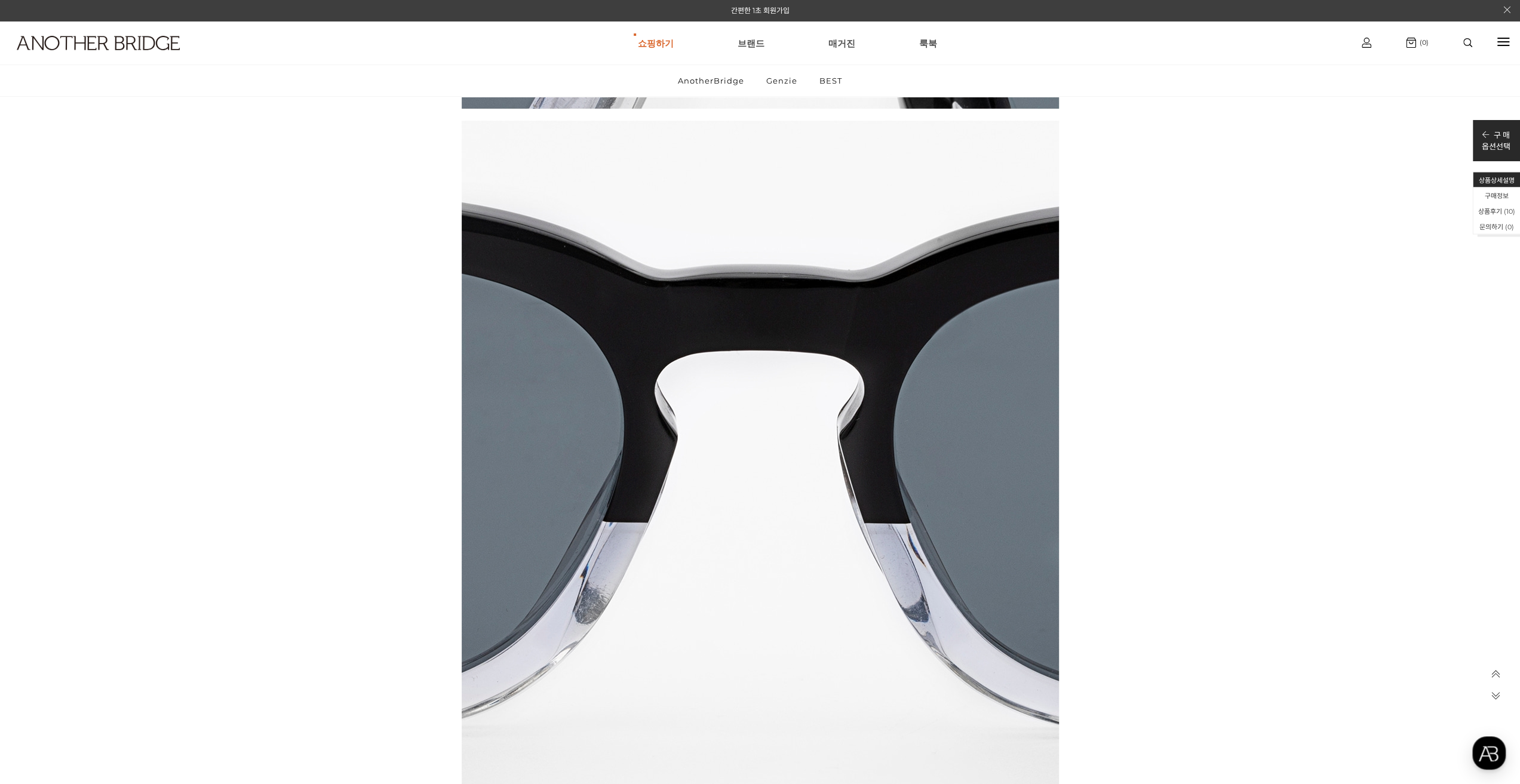
scroll to position [12062, 0]
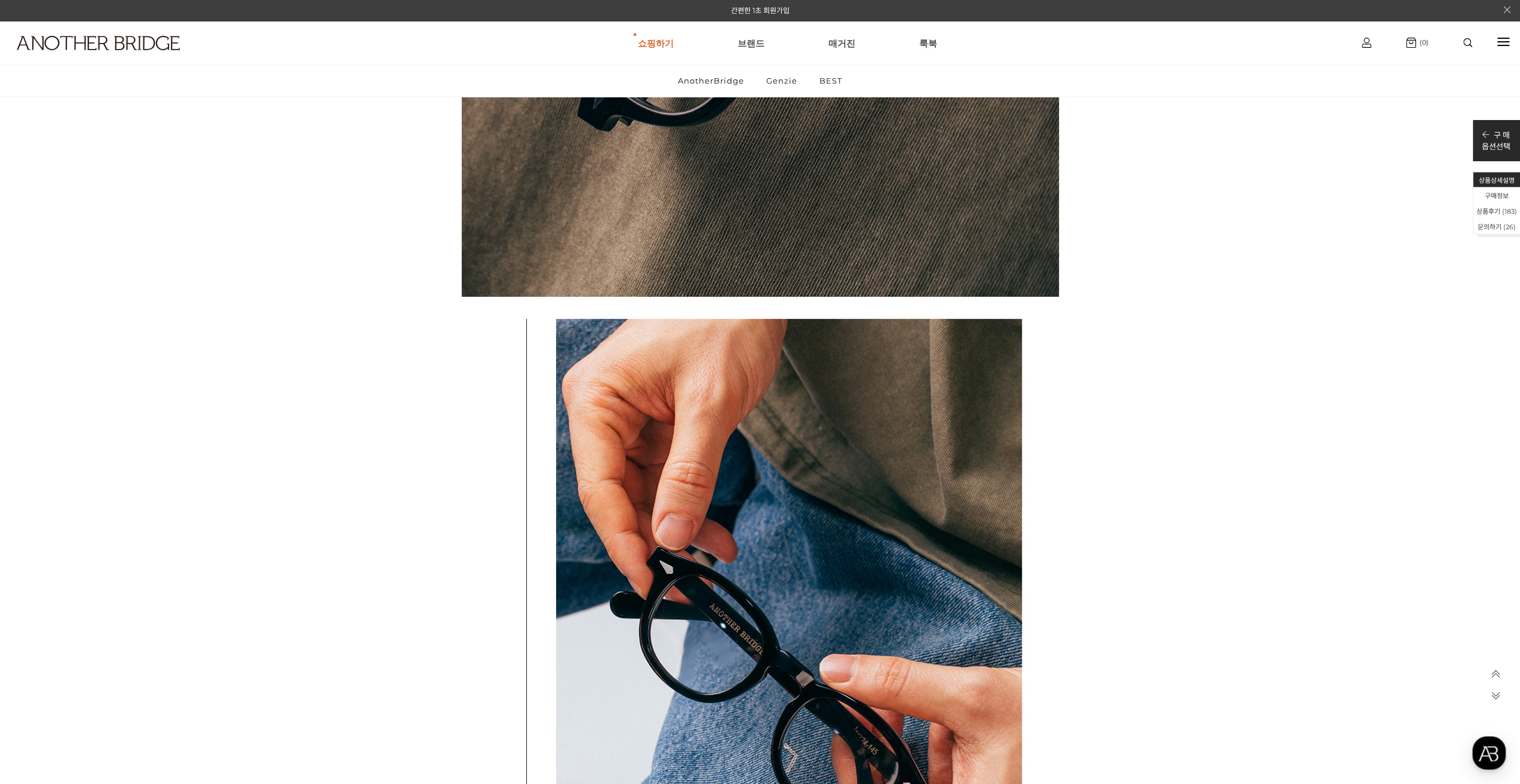
scroll to position [18381, 0]
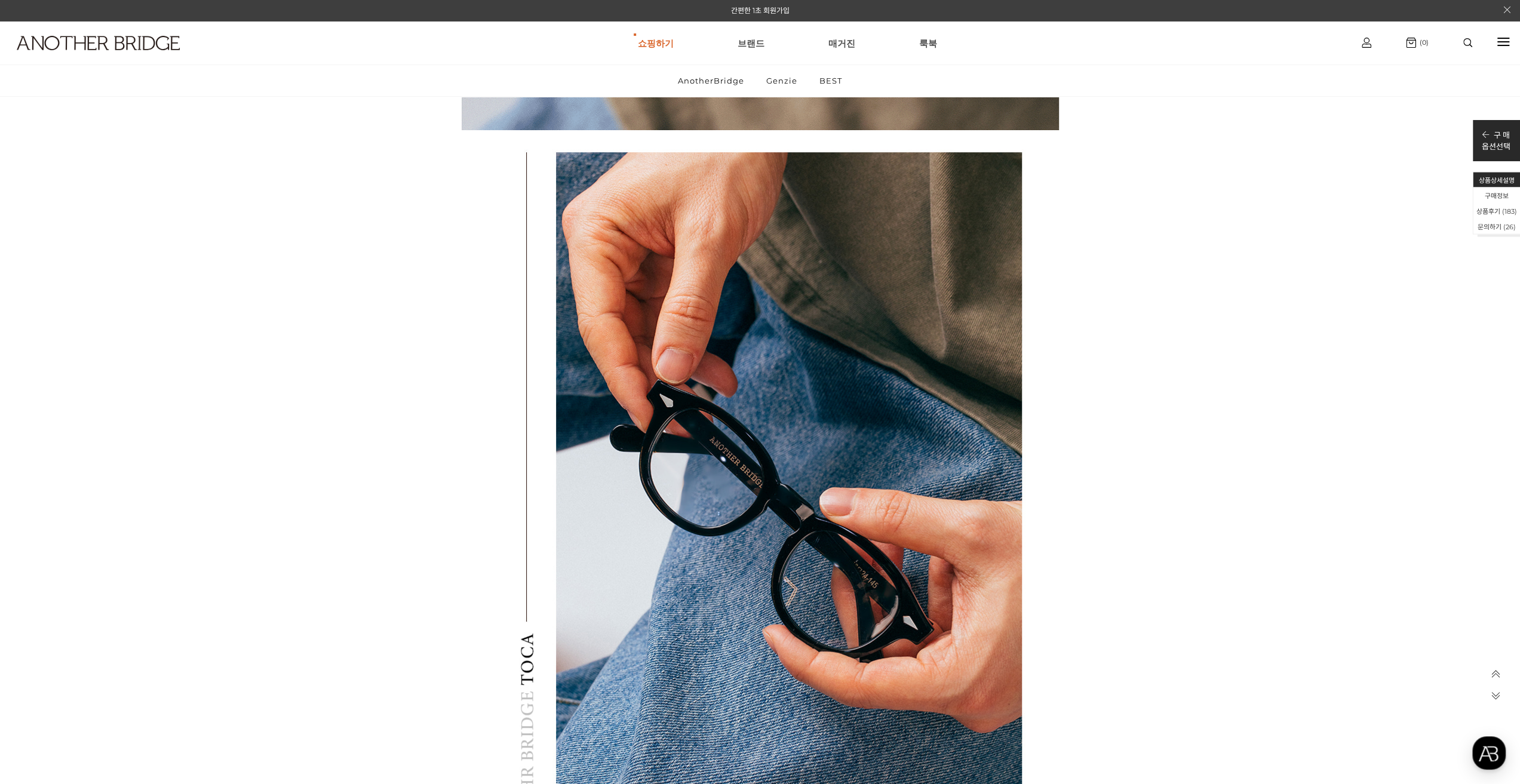
drag, startPoint x: 426, startPoint y: 337, endPoint x: 413, endPoint y: 500, distance: 163.5
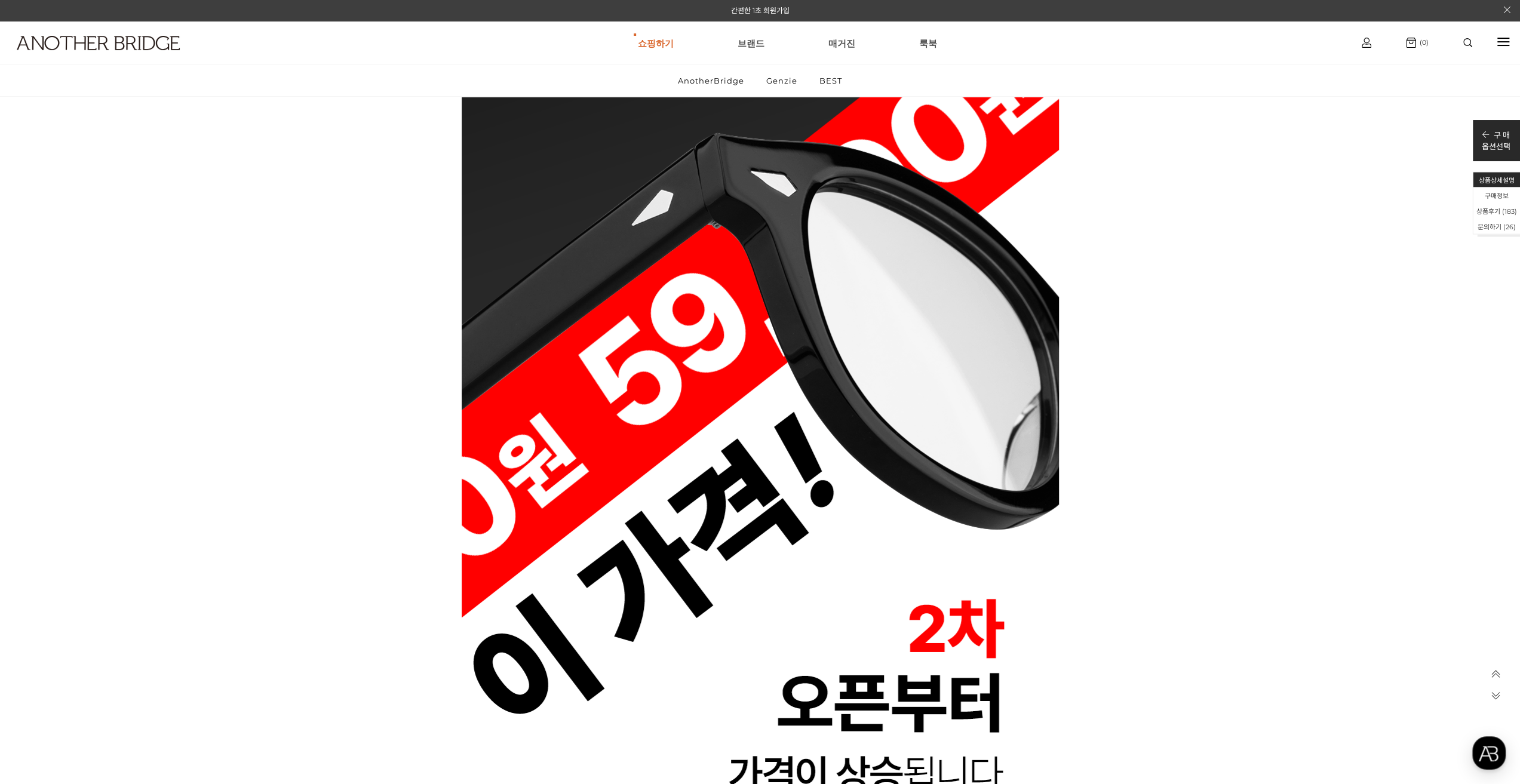
scroll to position [0, 0]
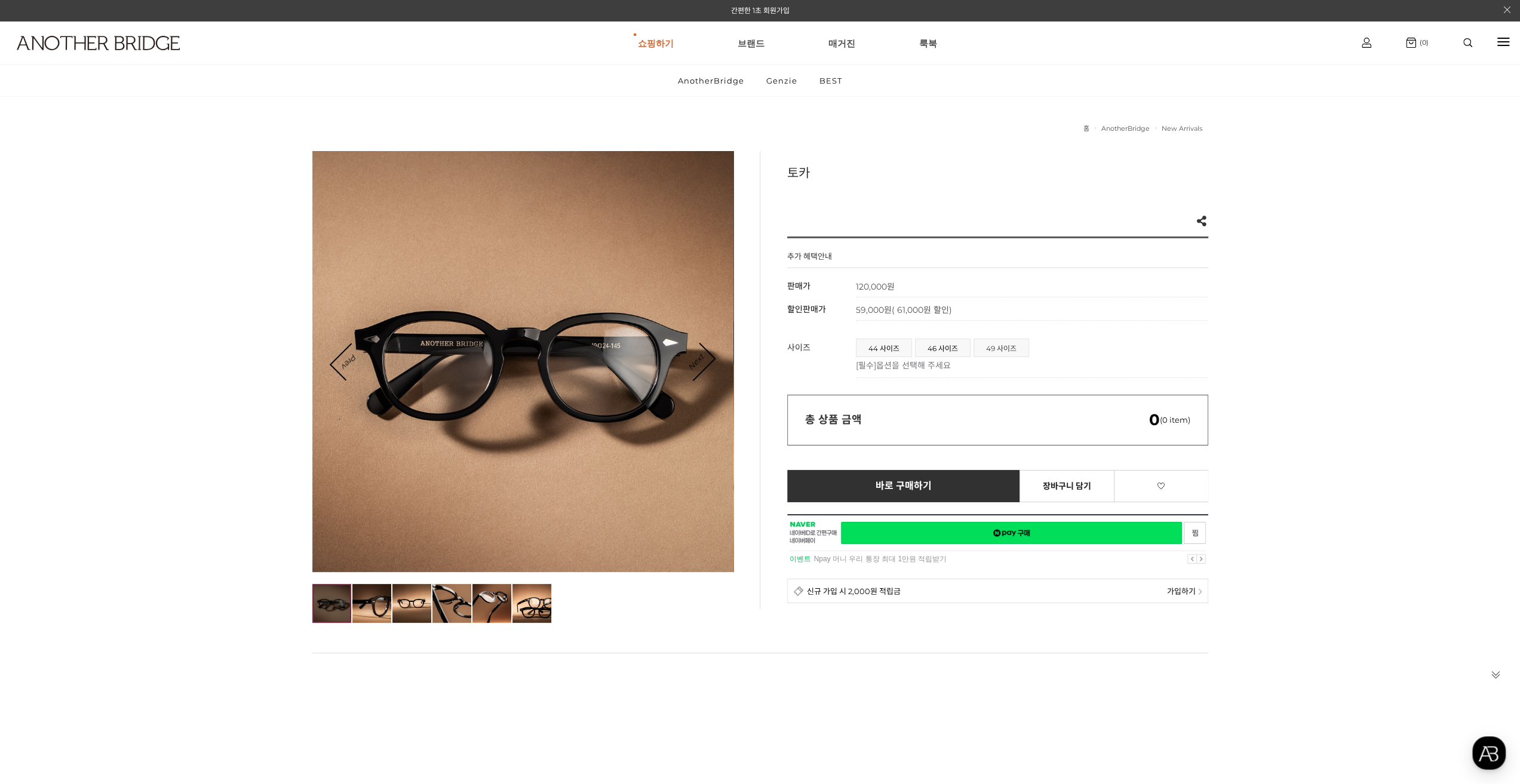
click at [998, 350] on span "49 사이즈" at bounding box center [1001, 348] width 54 height 17
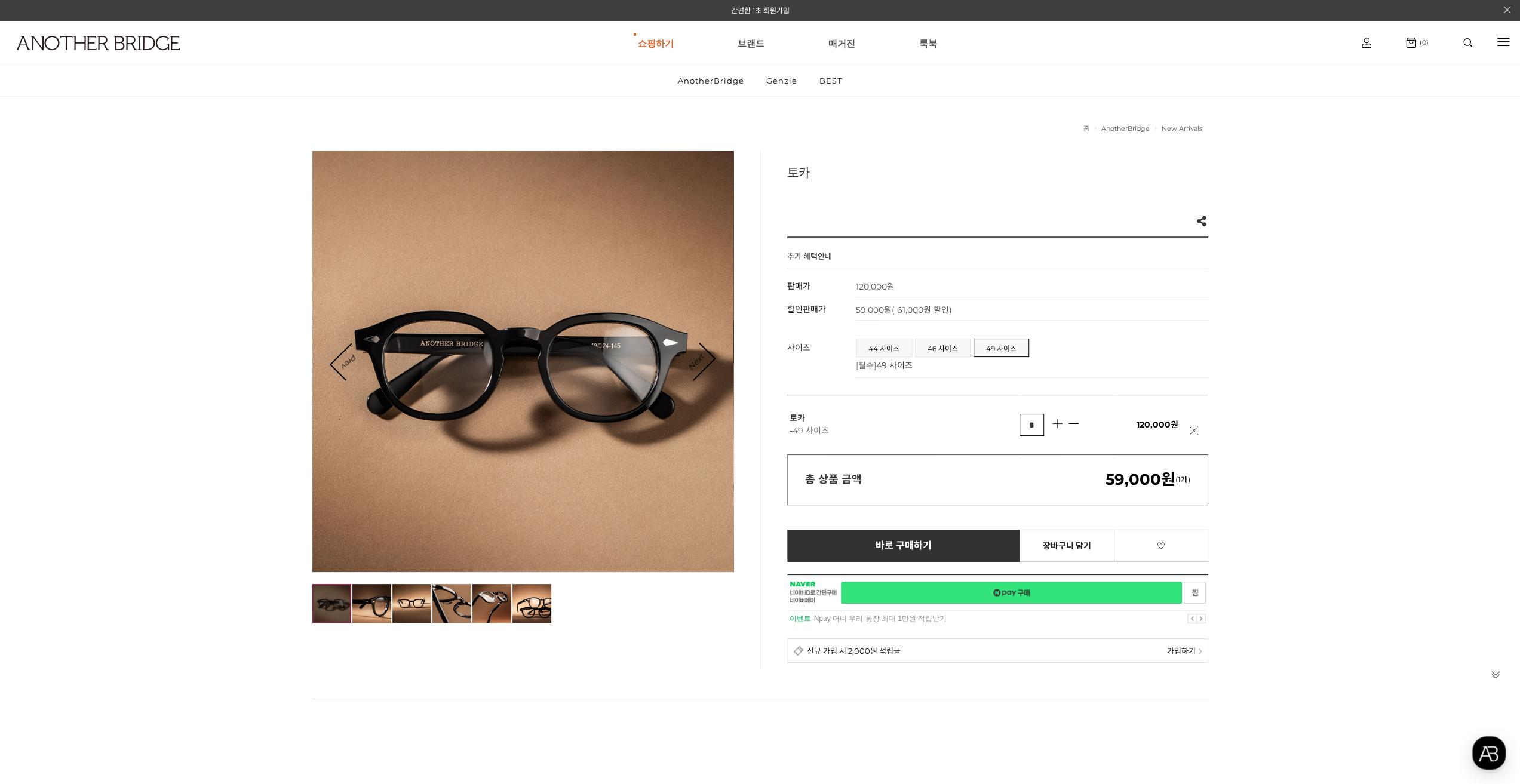
click at [1013, 594] on link "네이버페이 구매하기" at bounding box center [1011, 592] width 341 height 22
click at [494, 597] on img at bounding box center [491, 603] width 39 height 39
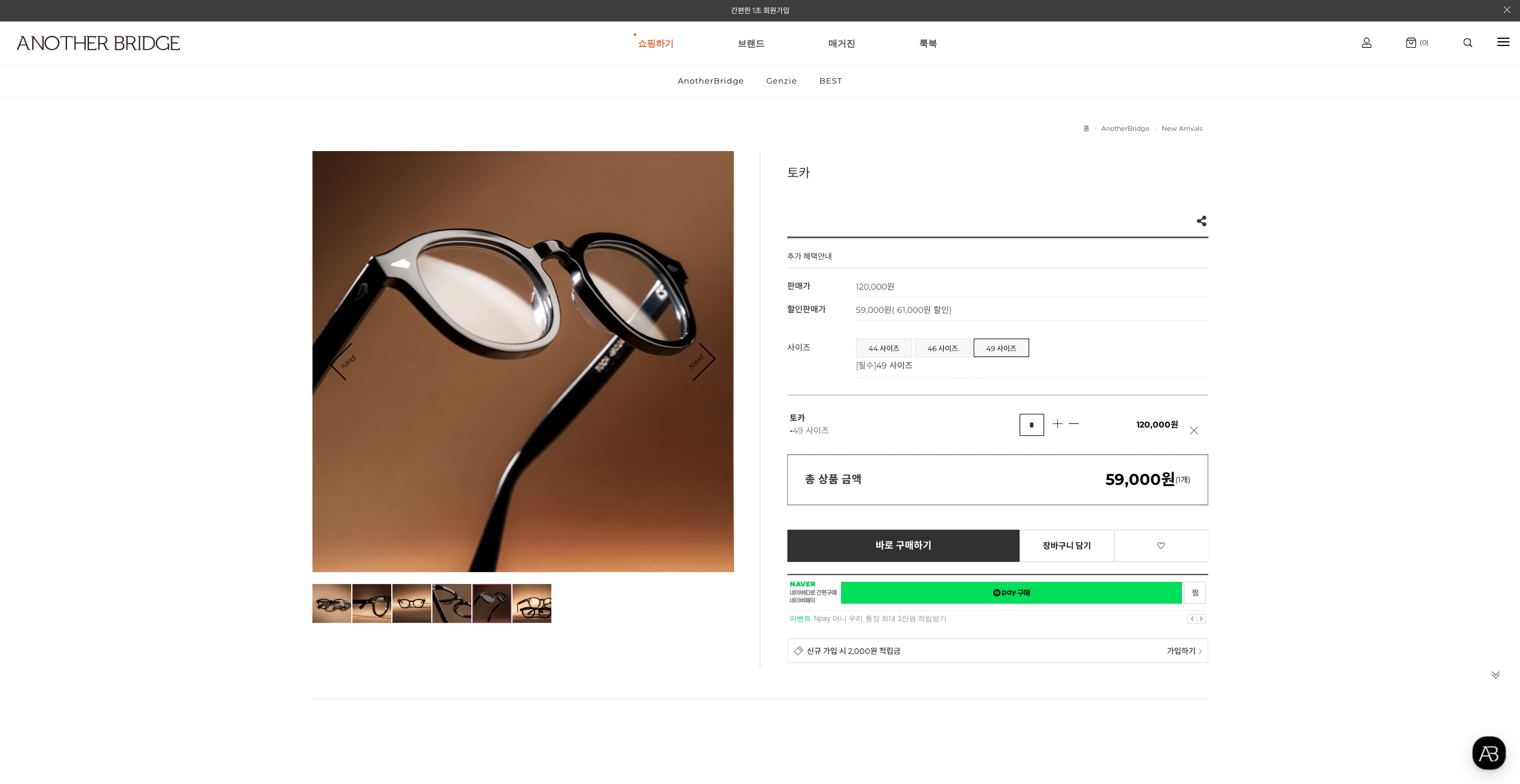
click at [453, 605] on img at bounding box center [451, 603] width 39 height 39
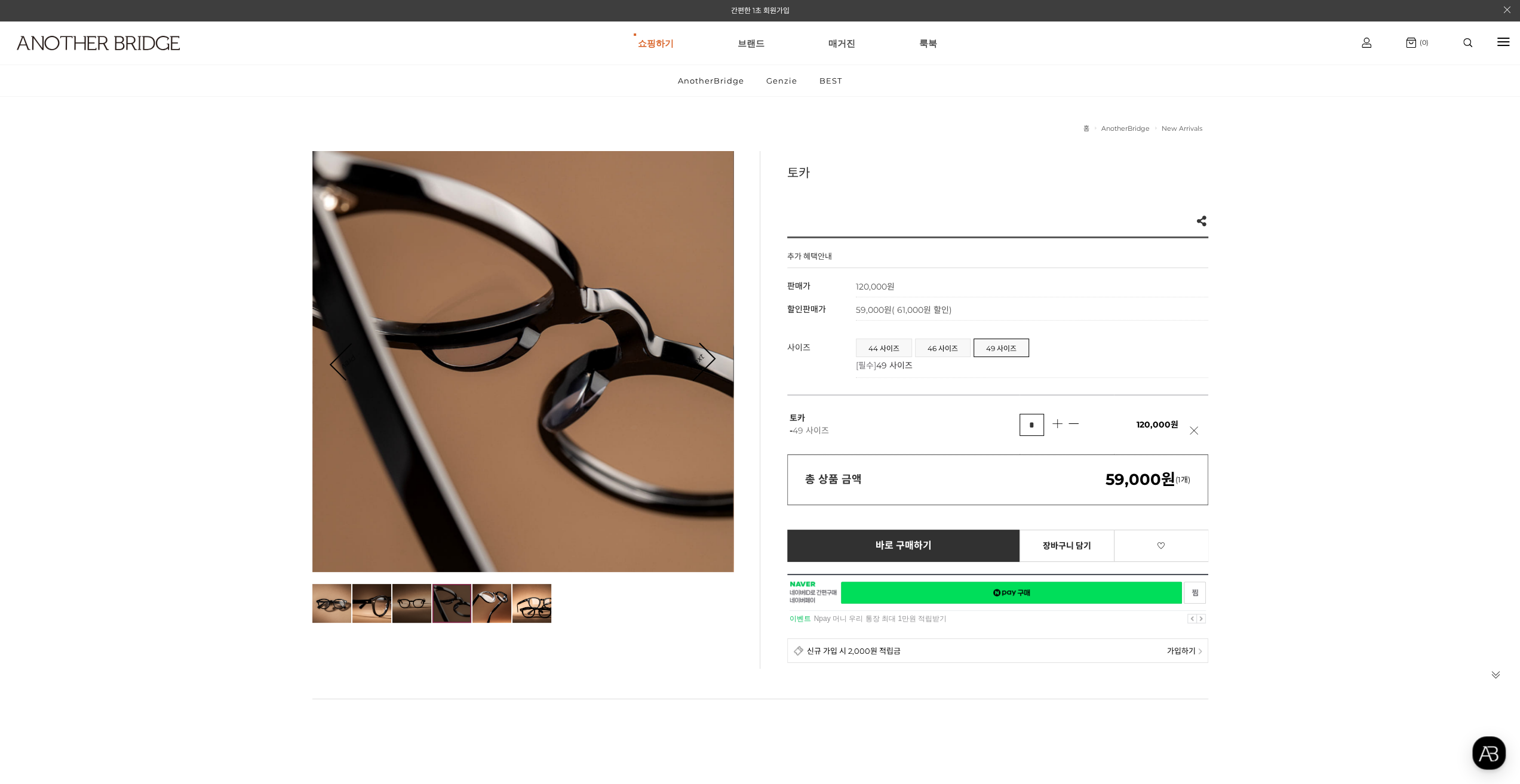
click at [421, 606] on img at bounding box center [411, 603] width 39 height 39
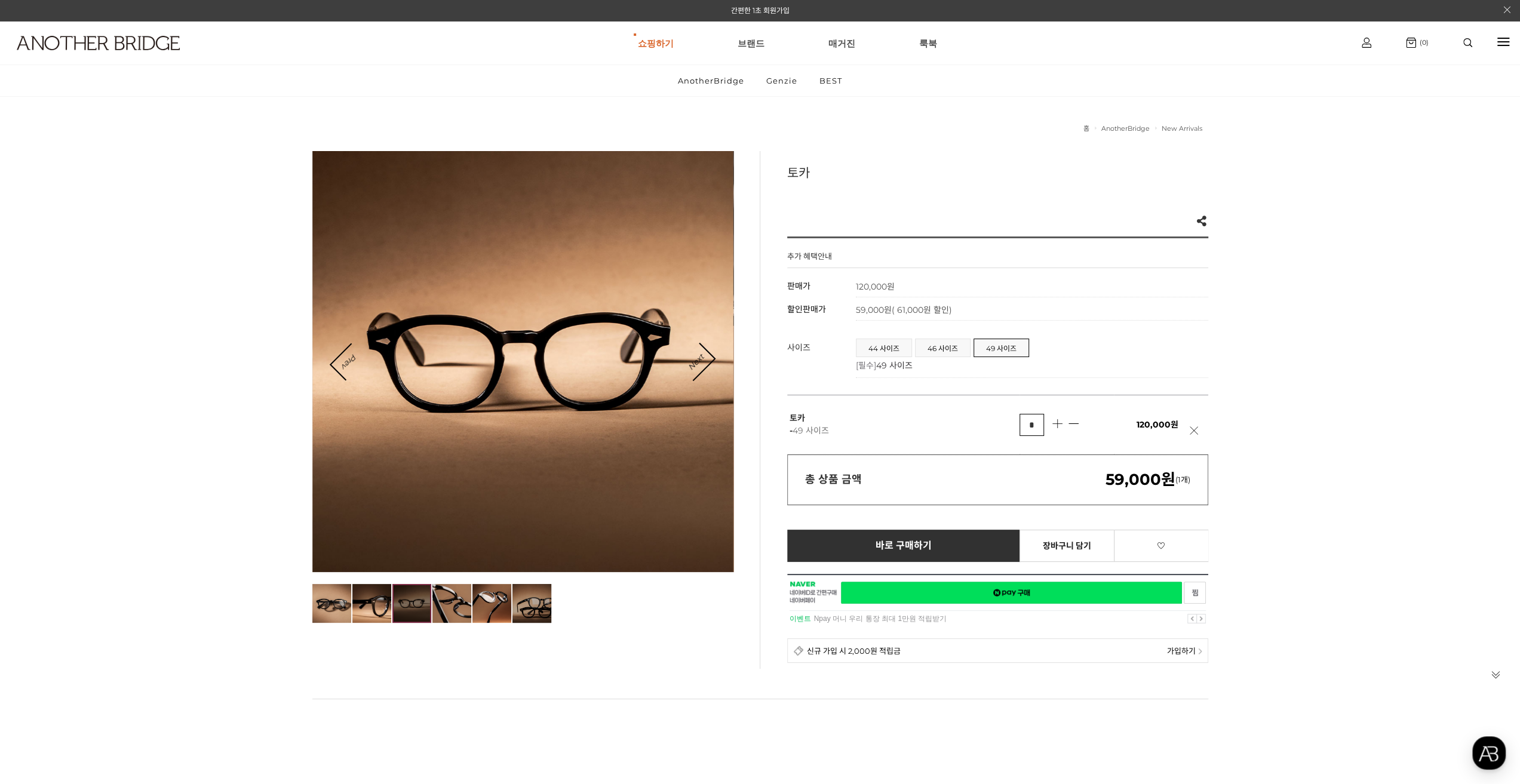
click at [521, 609] on img at bounding box center [532, 603] width 39 height 39
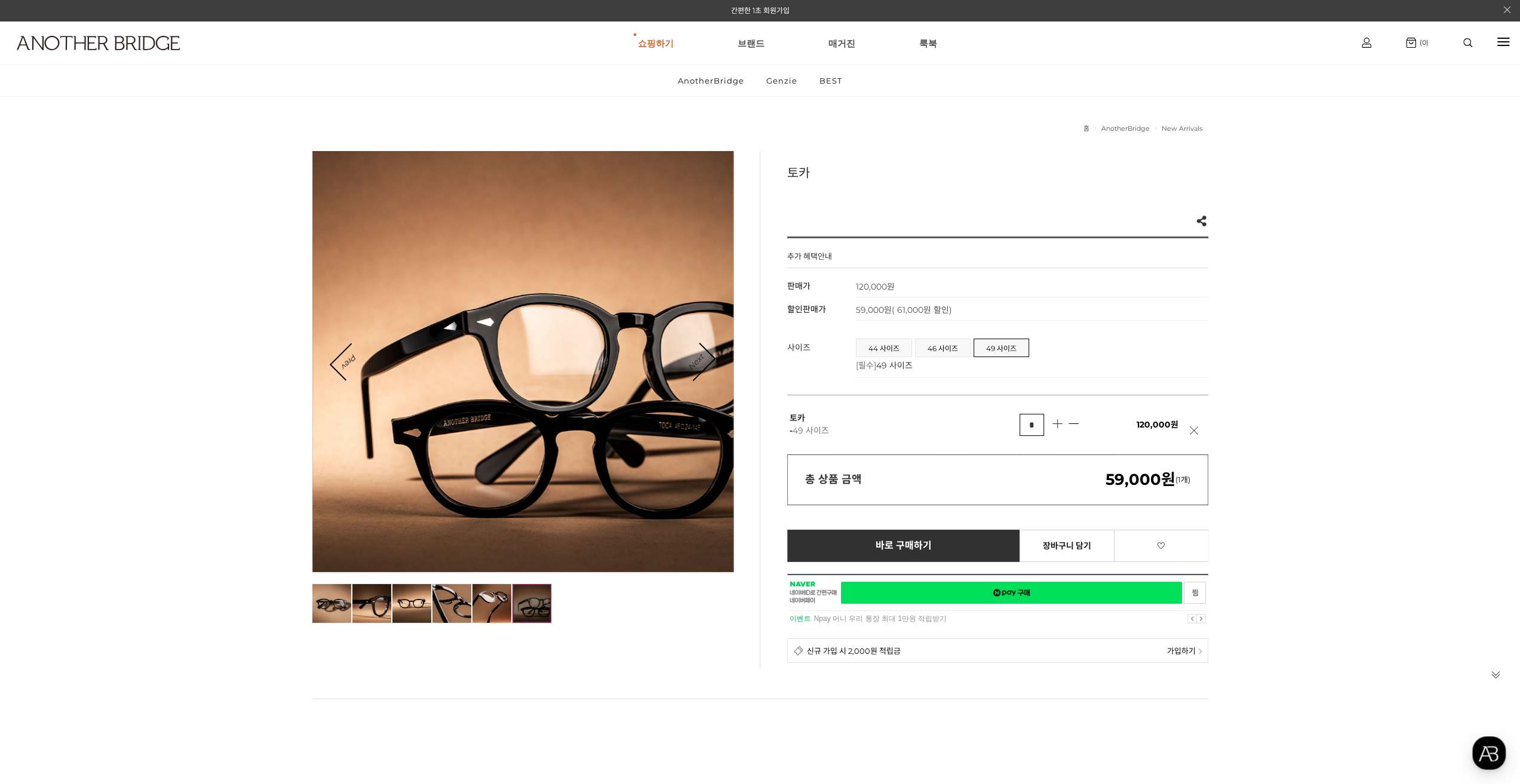
click at [711, 356] on link "Next" at bounding box center [696, 362] width 37 height 37
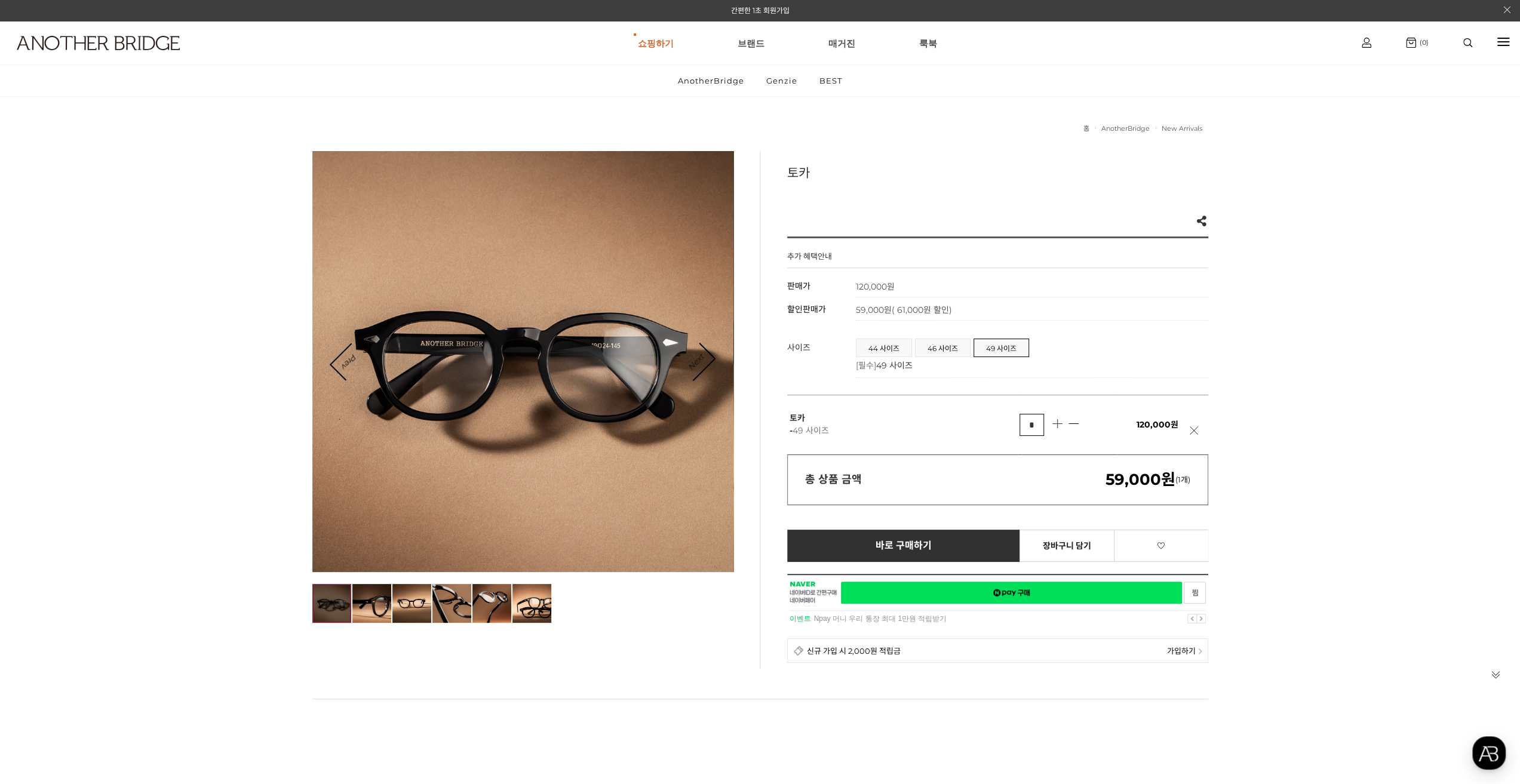
click at [711, 356] on link "Next" at bounding box center [696, 362] width 37 height 37
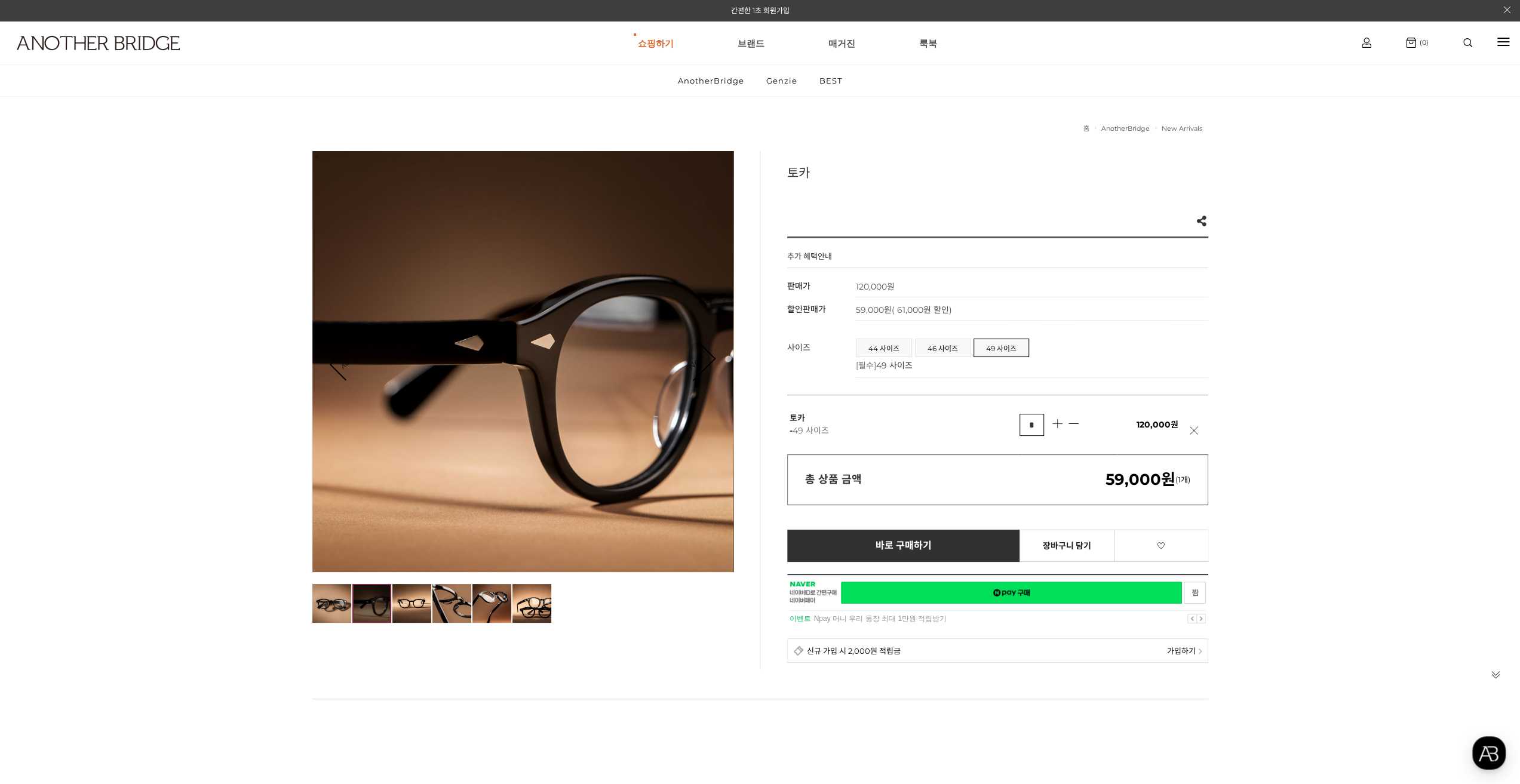
click at [711, 355] on icon "Next" at bounding box center [697, 362] width 38 height 38
click at [713, 350] on div at bounding box center [523, 362] width 421 height 421
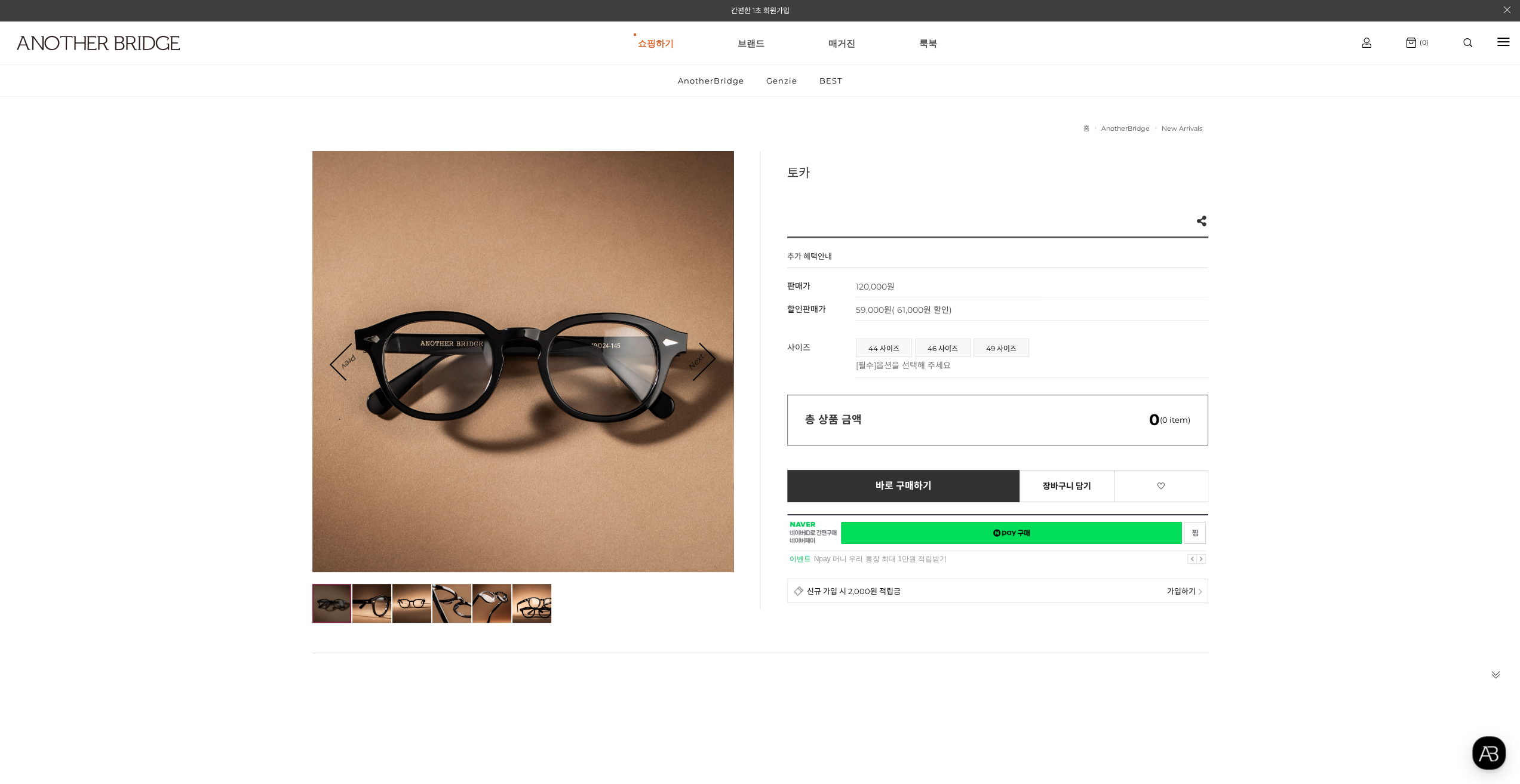
drag, startPoint x: 536, startPoint y: 344, endPoint x: 530, endPoint y: 341, distance: 6.7
